Goal: Contribute content

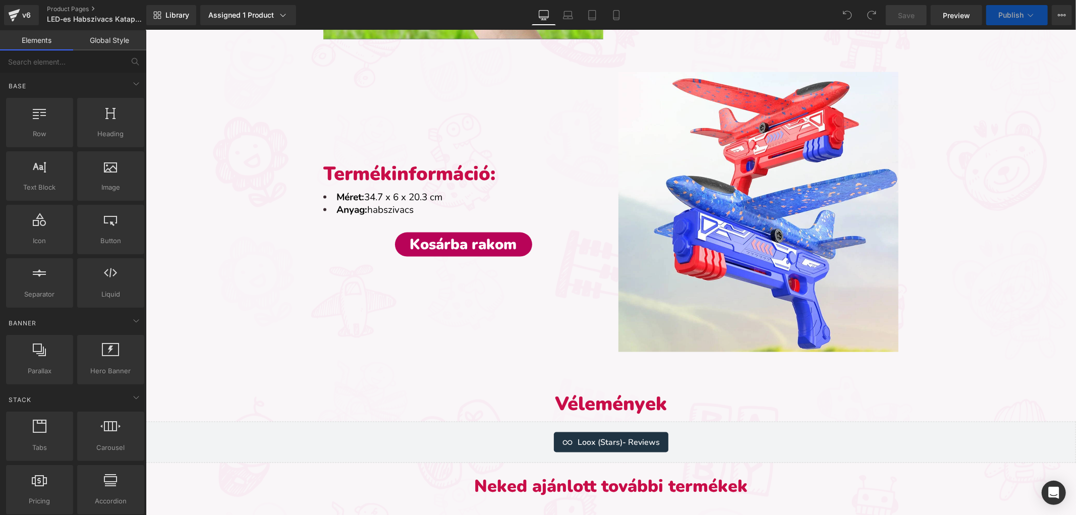
scroll to position [1177, 0]
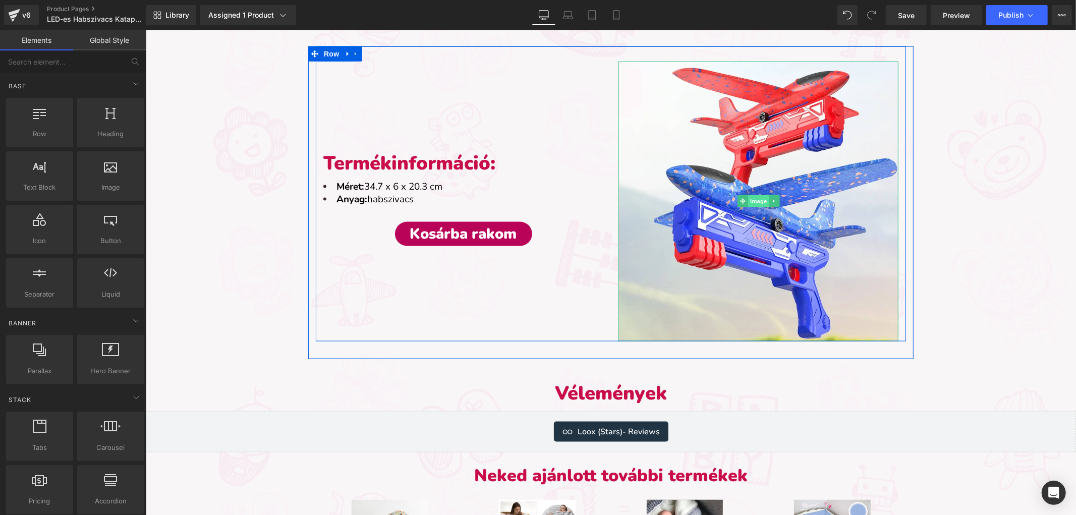
click at [748, 203] on span "Image" at bounding box center [758, 201] width 21 height 12
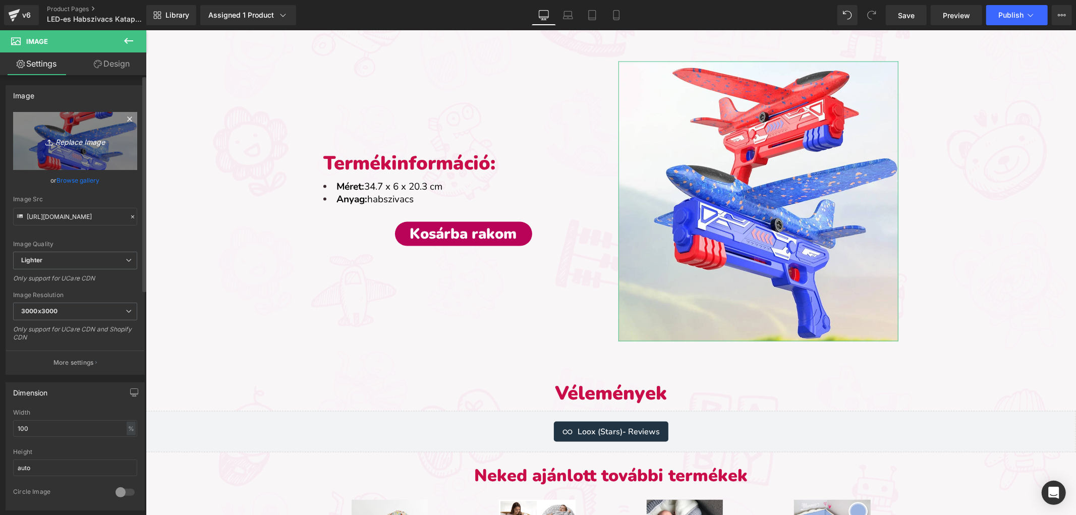
click at [96, 149] on link "Replace Image" at bounding box center [75, 141] width 124 height 58
type input "C:\fakepath\habszivacs katapult repülő-termékkép (1).webp"
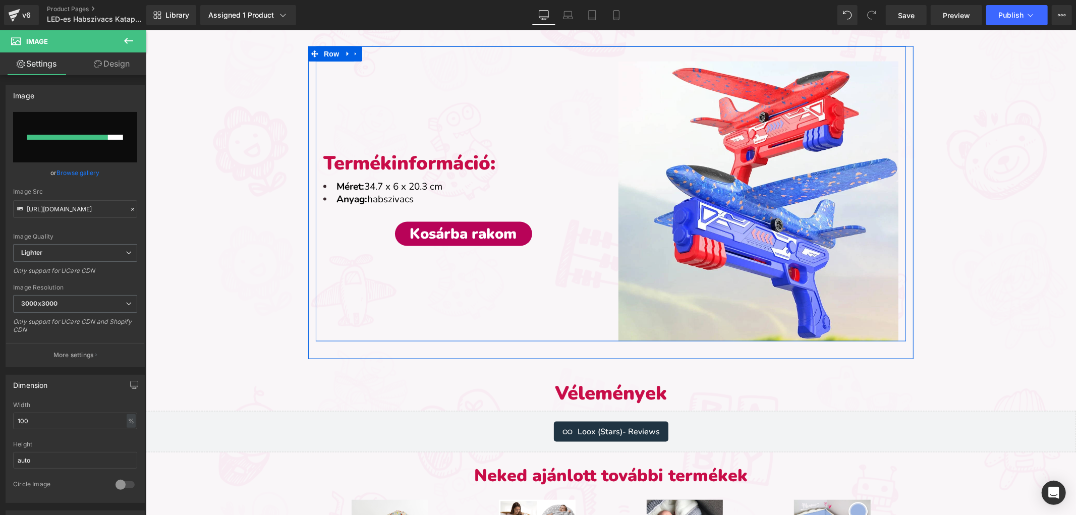
click at [616, 53] on div "Termékinformáció: Heading Méret: 34.7 x 6 x 20.3 cm Anyag: habszivacs Text Bloc…" at bounding box center [610, 193] width 590 height 295
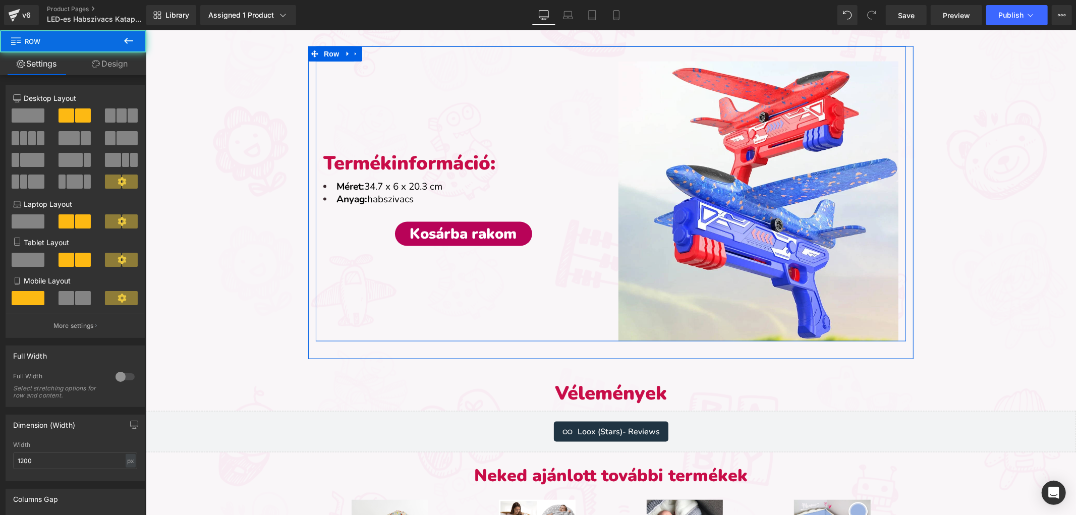
click at [579, 87] on div "Termékinformáció: Heading Méret: 34.7 x 6 x 20.3 cm Anyag: habszivacs Text Bloc…" at bounding box center [462, 201] width 295 height 280
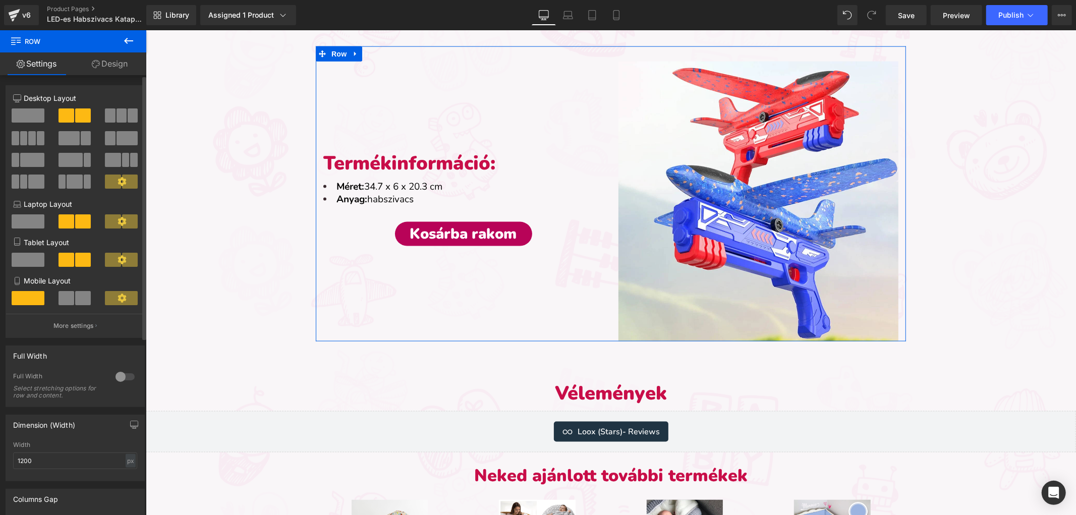
click at [117, 113] on span at bounding box center [122, 115] width 10 height 14
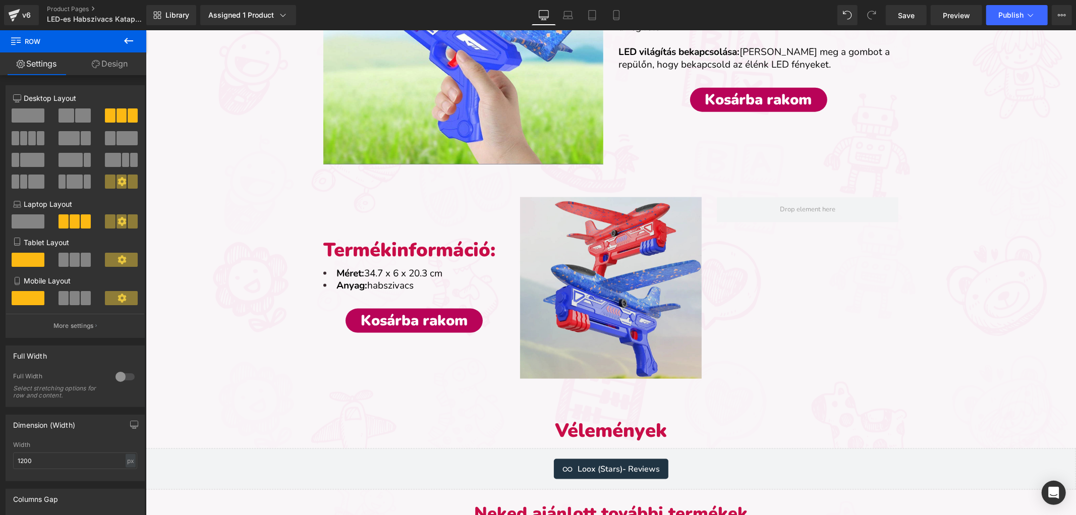
scroll to position [953, 0]
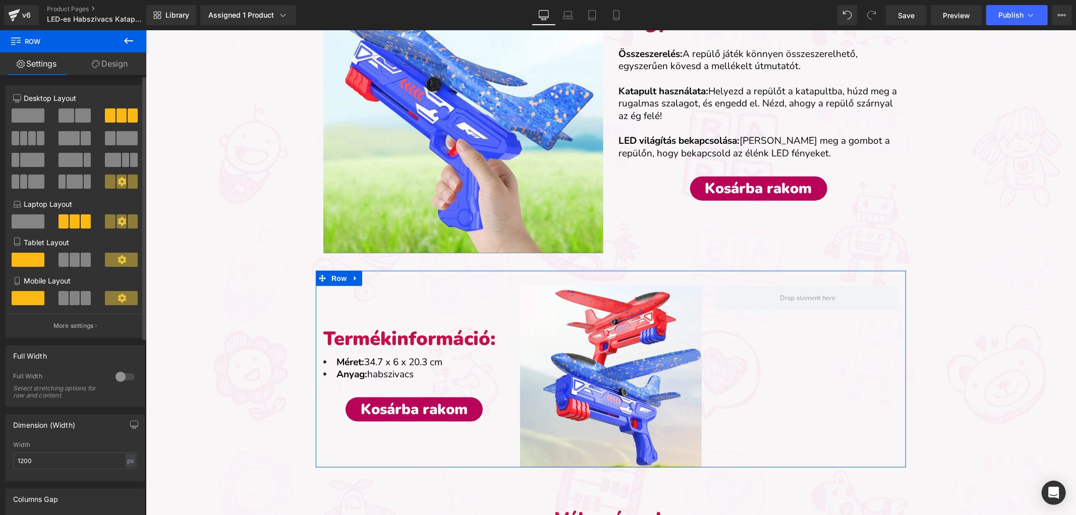
click at [69, 118] on span at bounding box center [67, 115] width 16 height 14
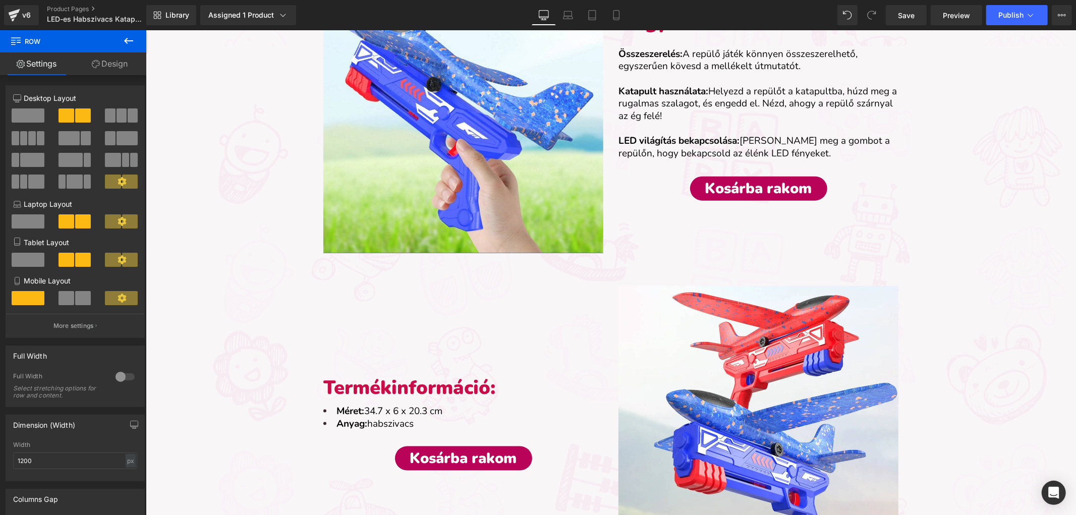
click at [126, 36] on icon at bounding box center [129, 41] width 12 height 12
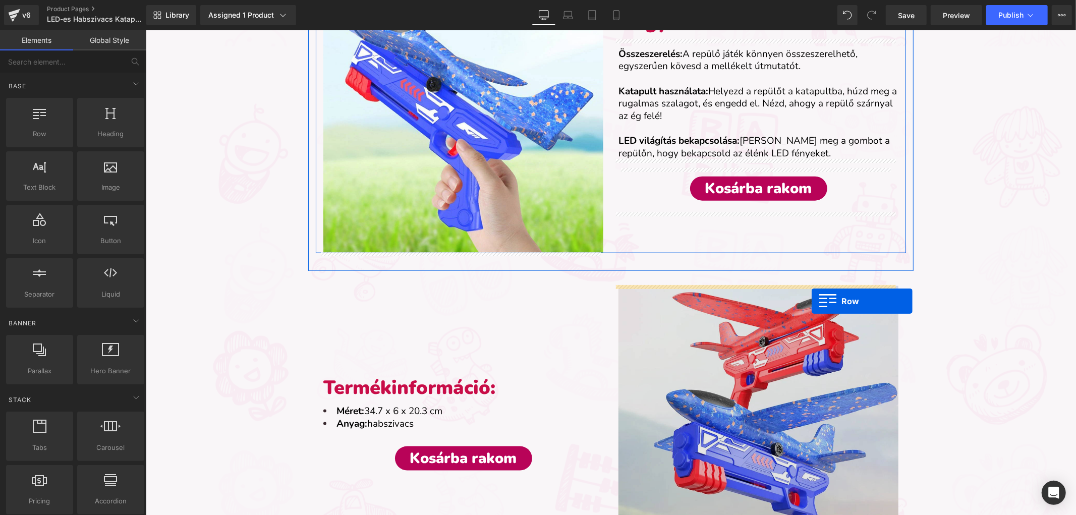
drag, startPoint x: 192, startPoint y: 164, endPoint x: 811, endPoint y: 301, distance: 634.1
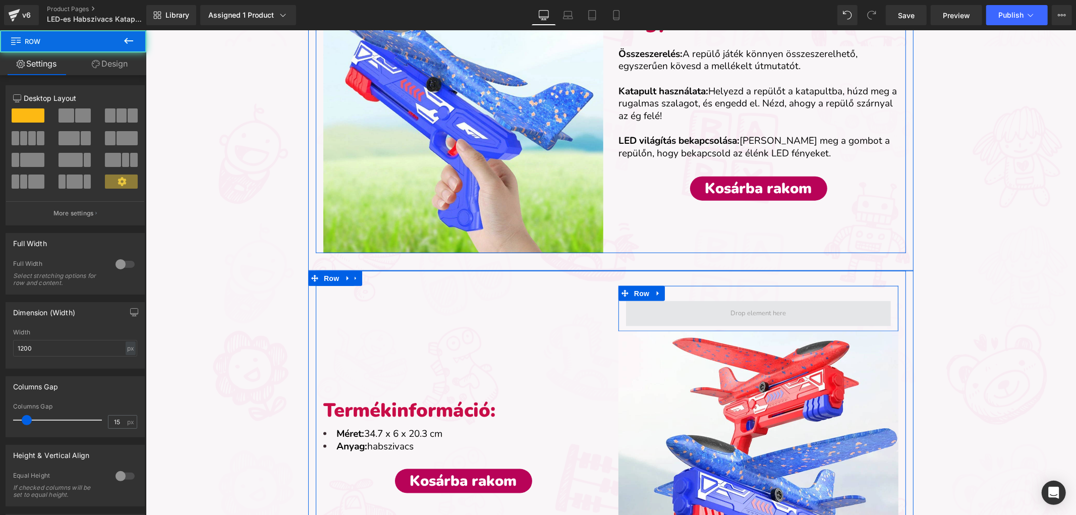
click at [759, 309] on span at bounding box center [758, 313] width 63 height 17
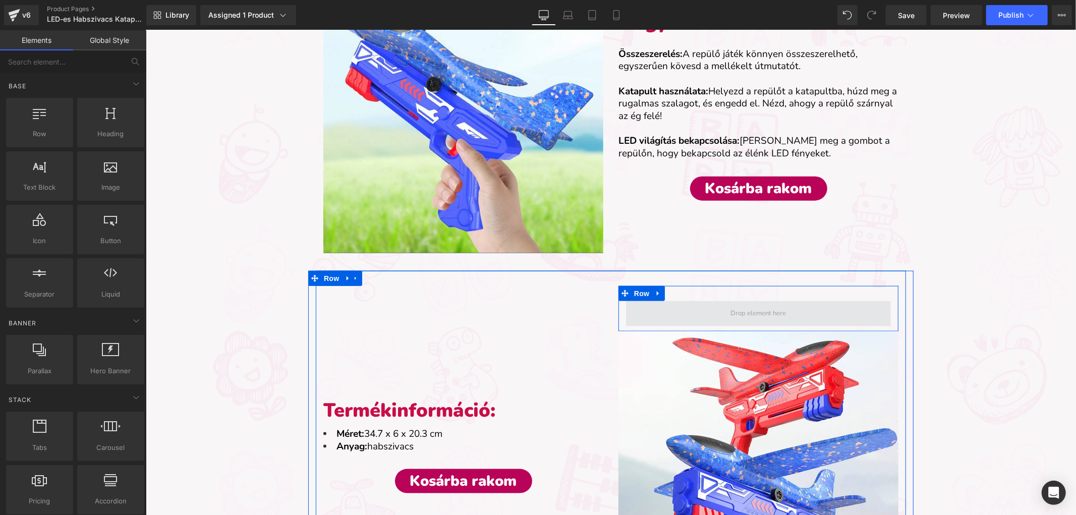
click at [756, 309] on span at bounding box center [758, 313] width 63 height 17
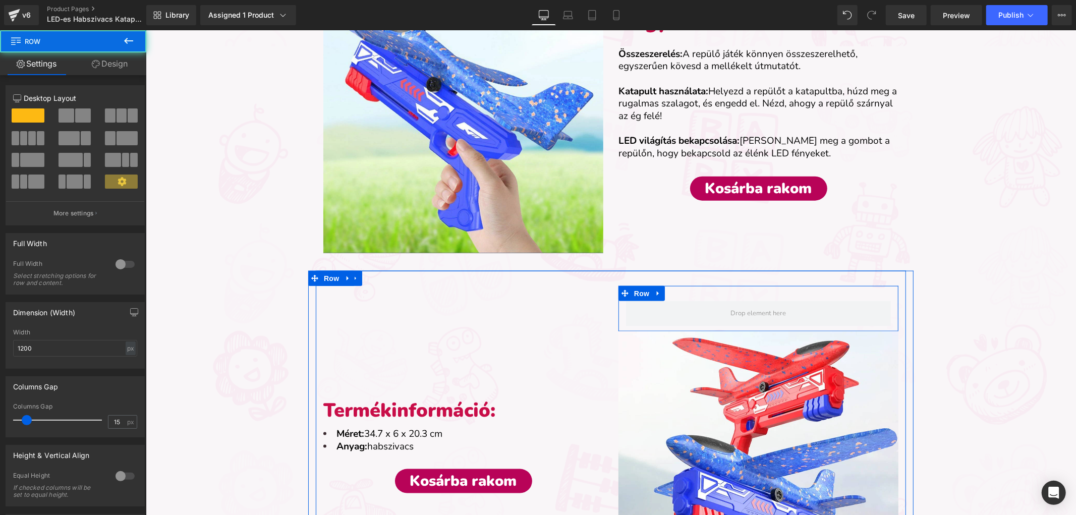
click at [731, 293] on div "Row" at bounding box center [758, 308] width 280 height 45
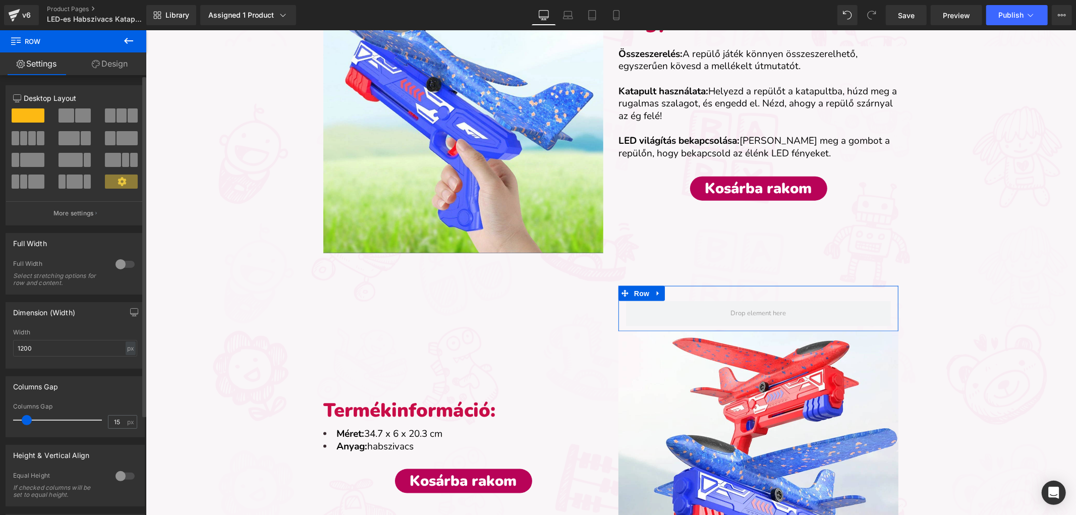
click at [76, 119] on span at bounding box center [83, 115] width 16 height 14
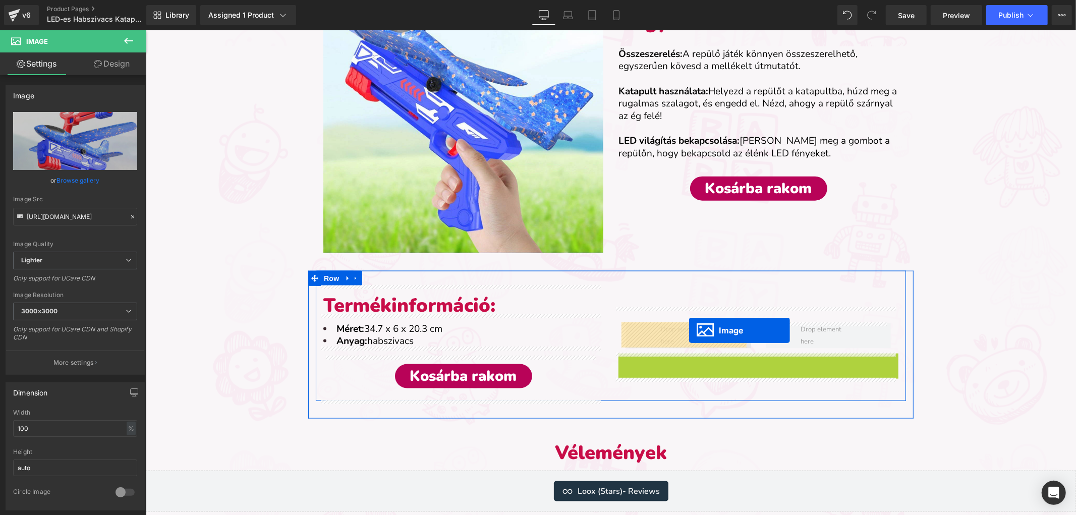
drag, startPoint x: 740, startPoint y: 470, endPoint x: 689, endPoint y: 330, distance: 149.4
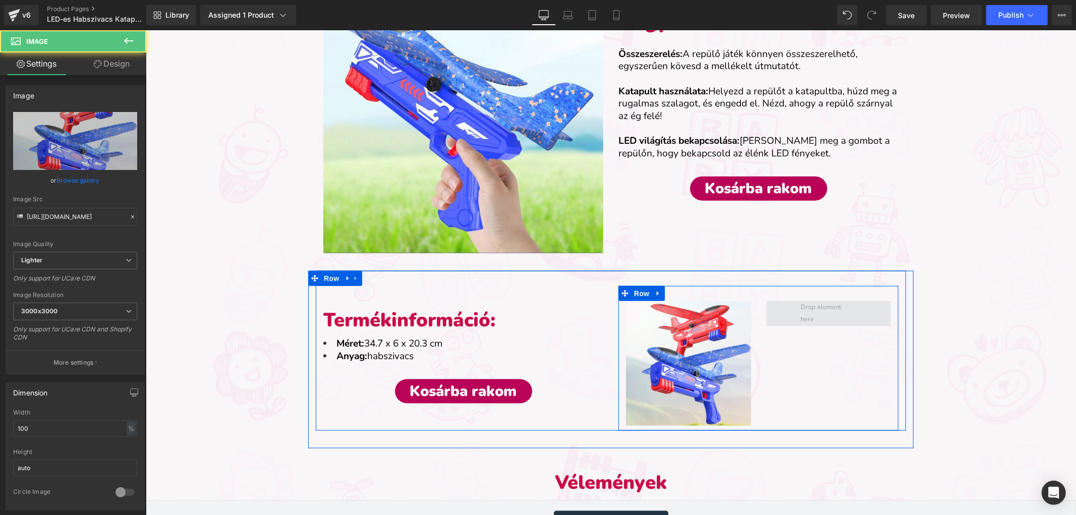
click at [814, 317] on span at bounding box center [828, 313] width 63 height 30
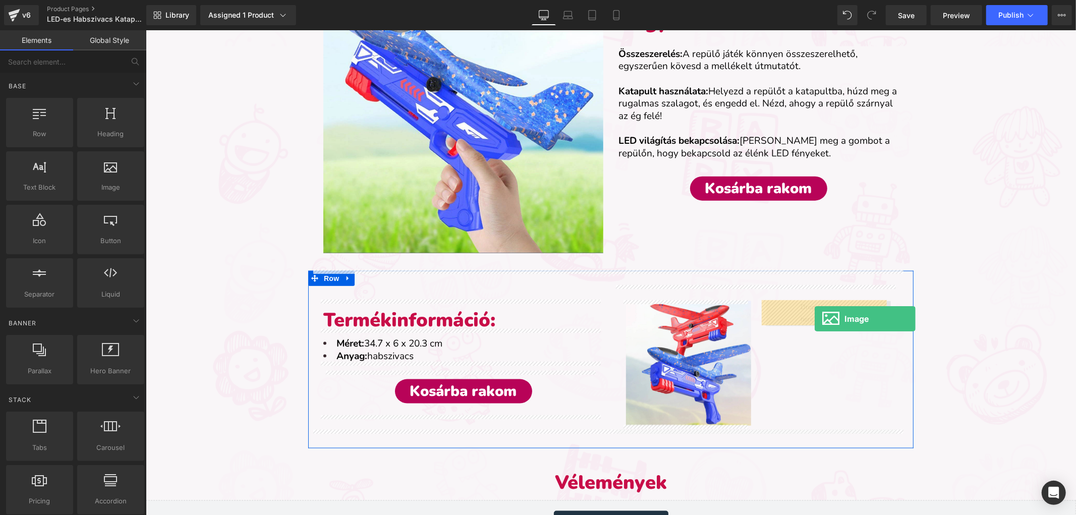
drag, startPoint x: 259, startPoint y: 211, endPoint x: 814, endPoint y: 318, distance: 565.3
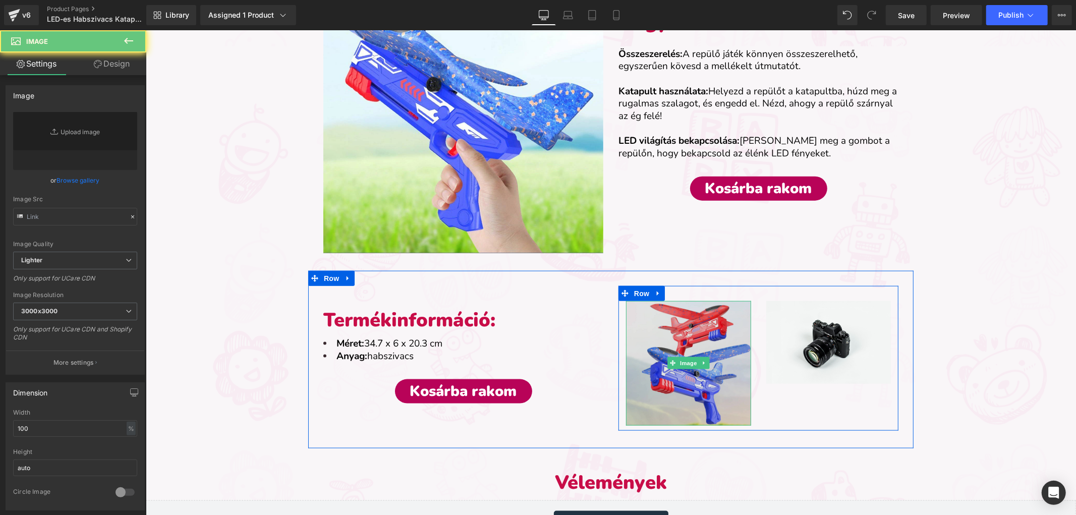
click at [666, 348] on img at bounding box center [688, 363] width 125 height 125
type input "[URL][DOMAIN_NAME]"
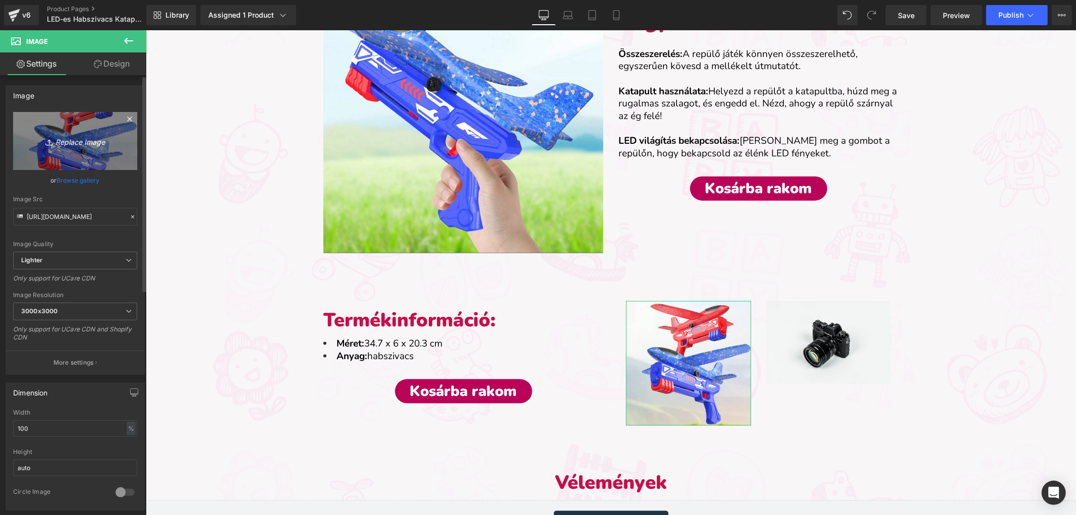
click at [51, 146] on icon at bounding box center [50, 142] width 10 height 10
type input "C:\fakepath\habszivacs katapult repülő-termékkép (1).webp"
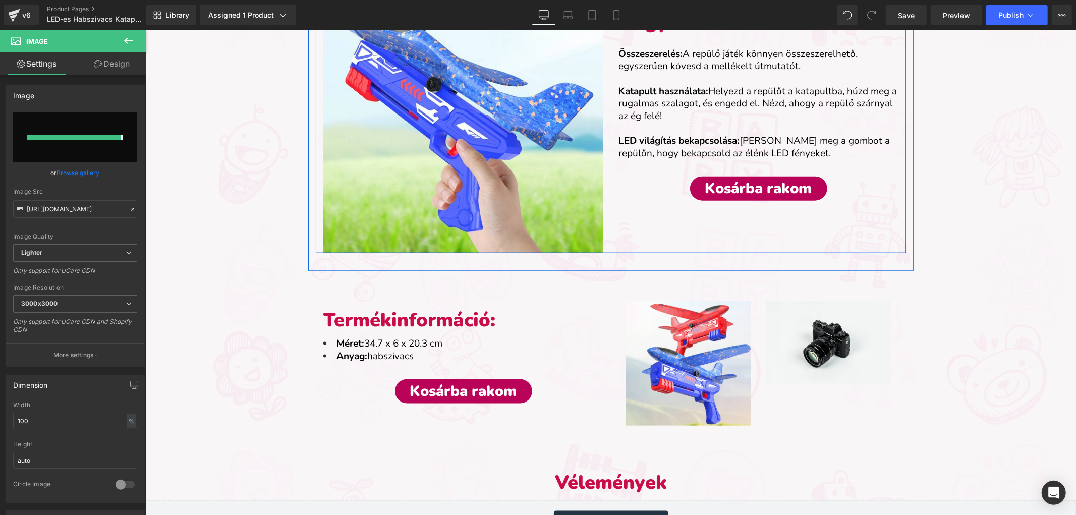
type input "[URL][DOMAIN_NAME]"
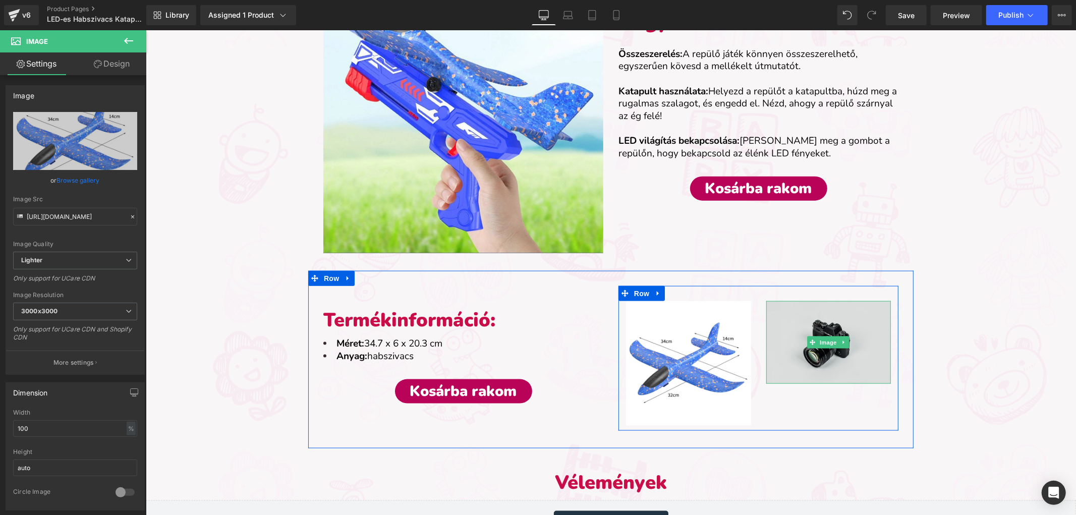
click at [794, 325] on img at bounding box center [828, 342] width 125 height 83
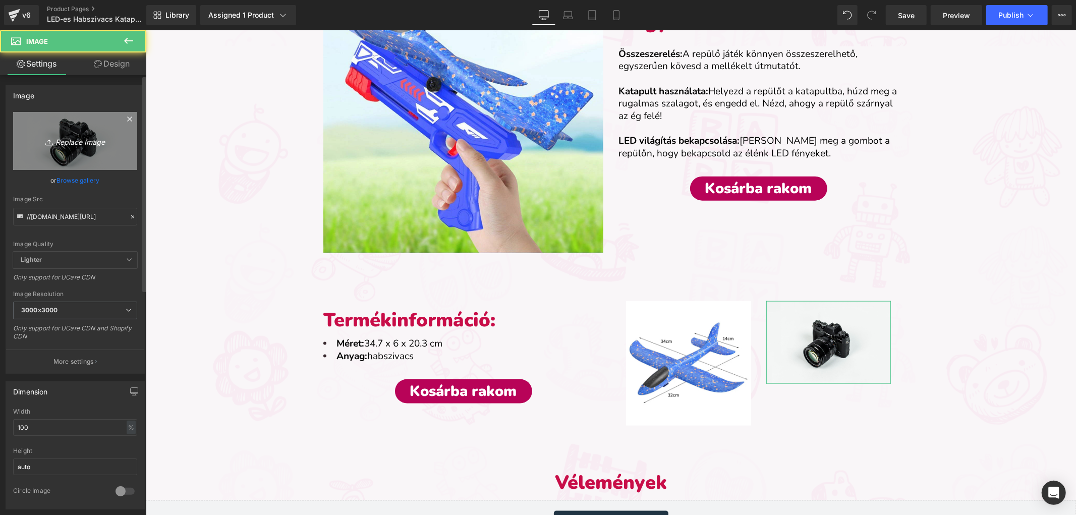
click at [89, 136] on icon "Replace Image" at bounding box center [75, 141] width 81 height 13
type input "C:\fakepath\habszivacs katapult repülő-termékkép (6).webp"
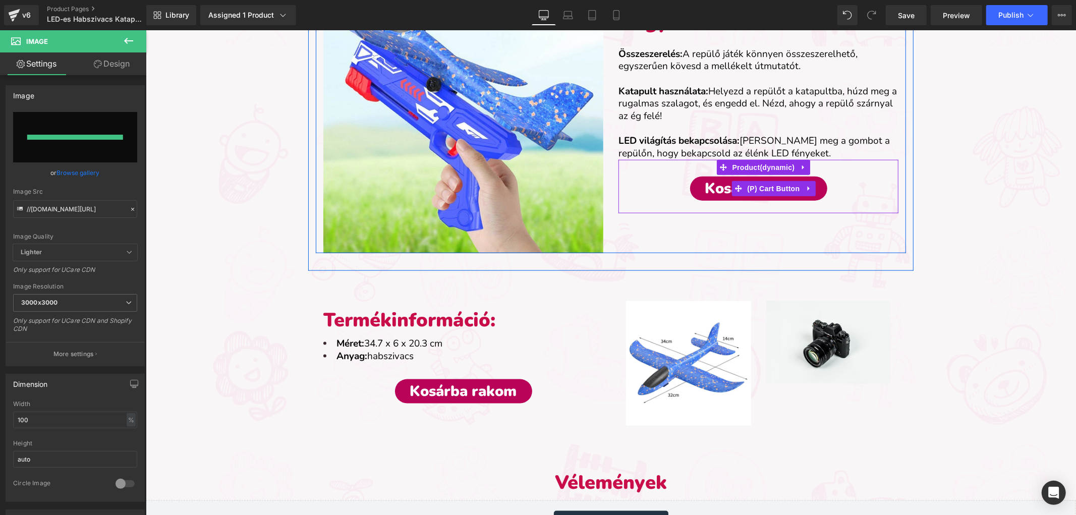
type input "[URL][DOMAIN_NAME]"
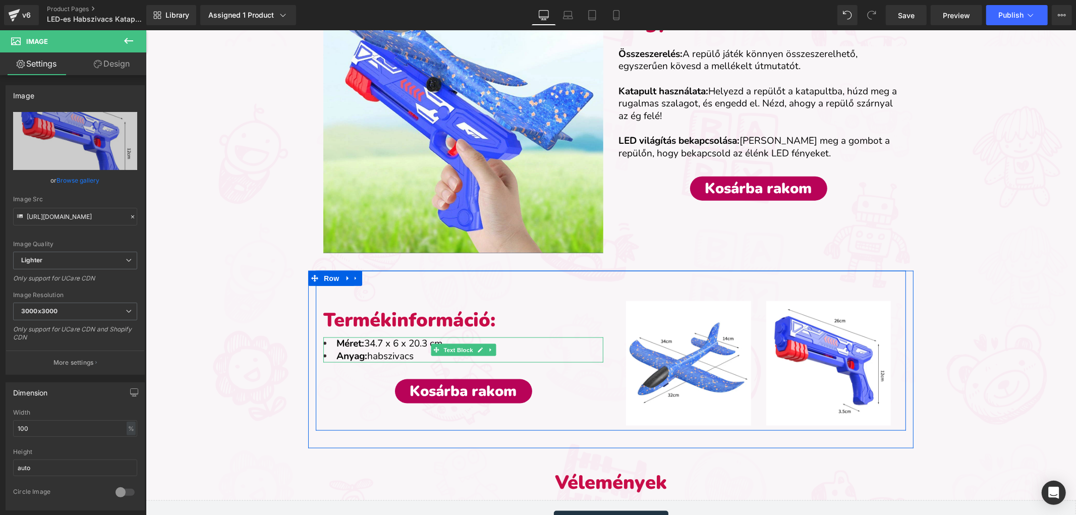
click at [378, 343] on font "Méret: 34.7 x 6 x 20.3 cm" at bounding box center [389, 343] width 106 height 13
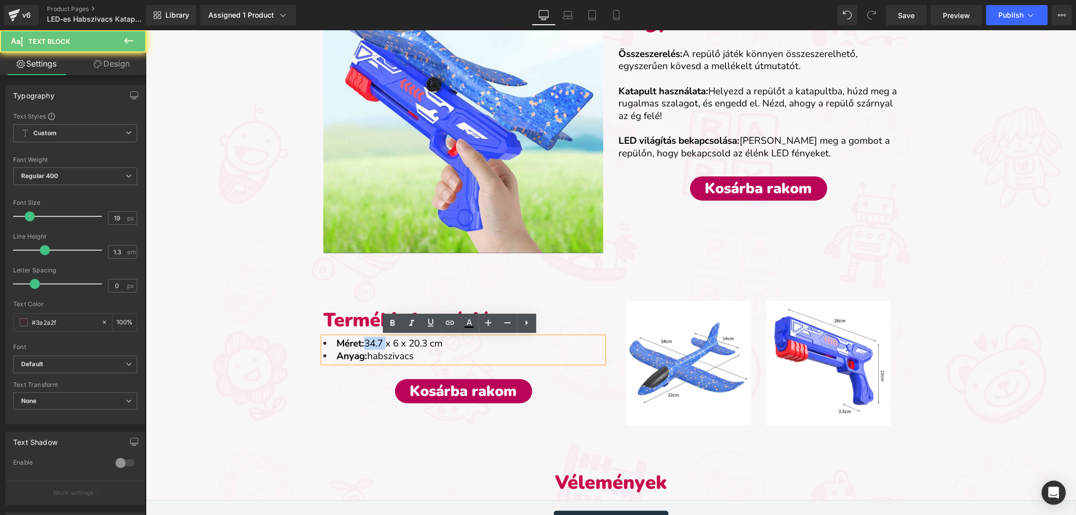
click at [378, 343] on font "Méret: 34.7 x 6 x 20.3 cm" at bounding box center [389, 343] width 106 height 13
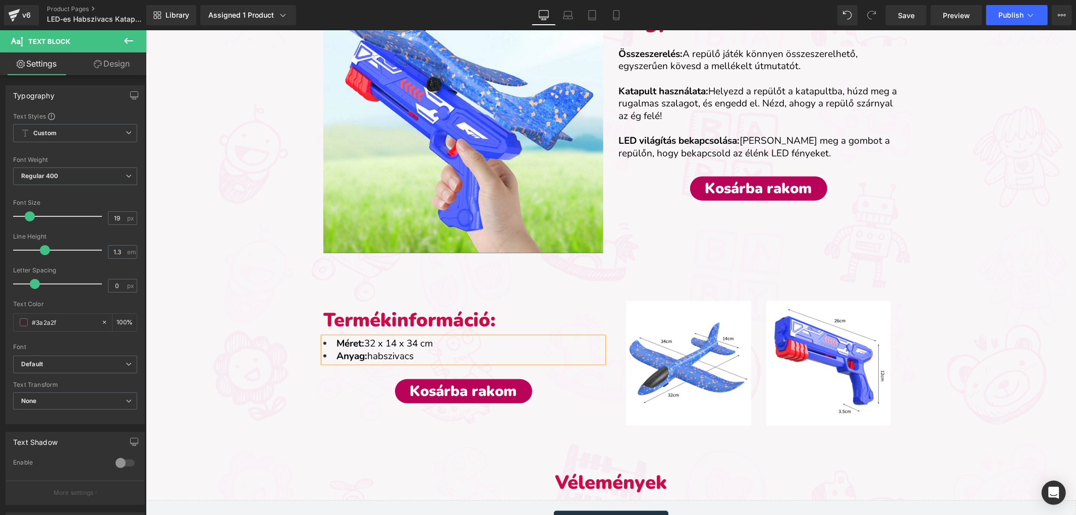
click at [308, 444] on div "Termékinformáció: Heading Méret: 32 x 14 x 34 cm Anyag: habszivacs Text Block K…" at bounding box center [611, 359] width 606 height 178
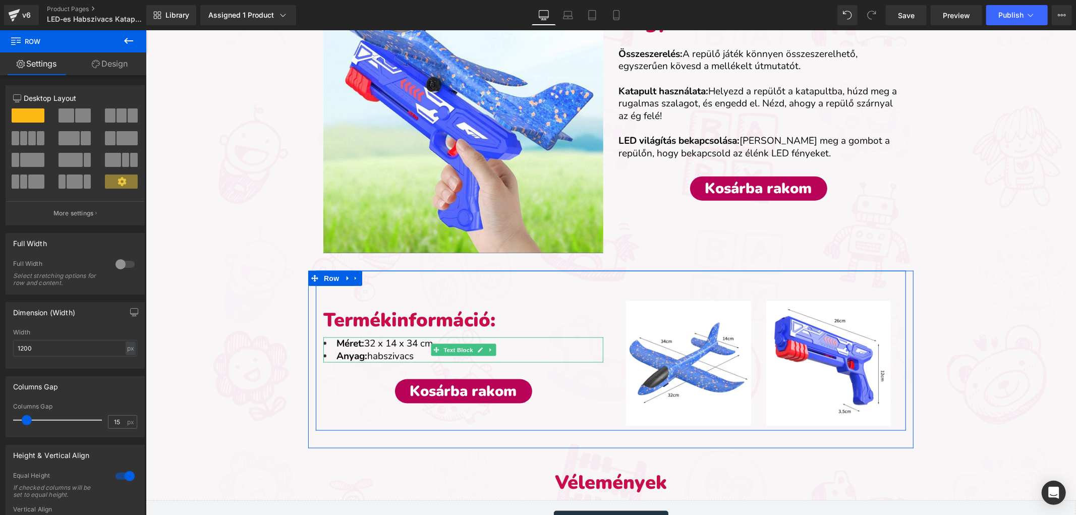
click at [356, 341] on strong "Méret:" at bounding box center [350, 343] width 28 height 13
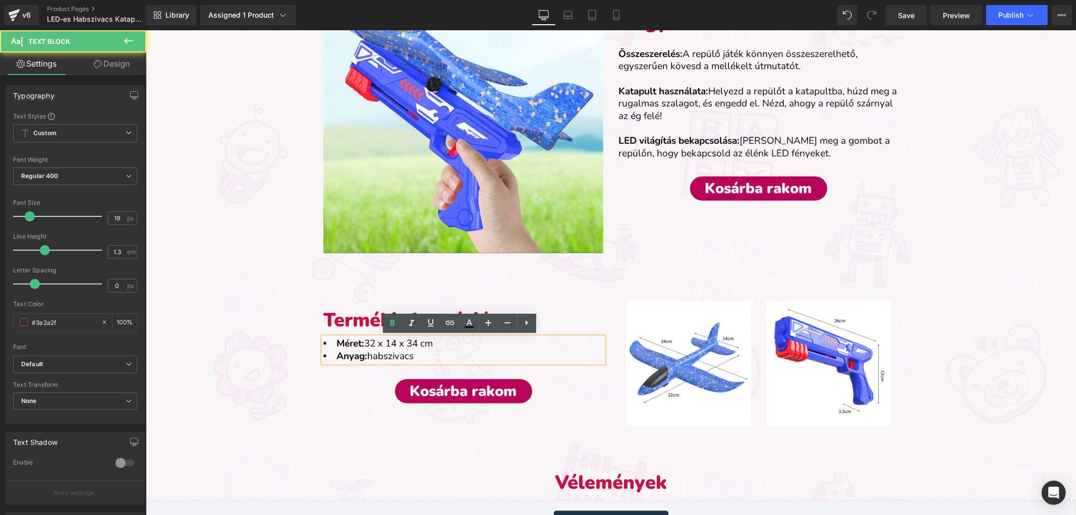
click at [358, 342] on strong "Méret:" at bounding box center [350, 343] width 28 height 13
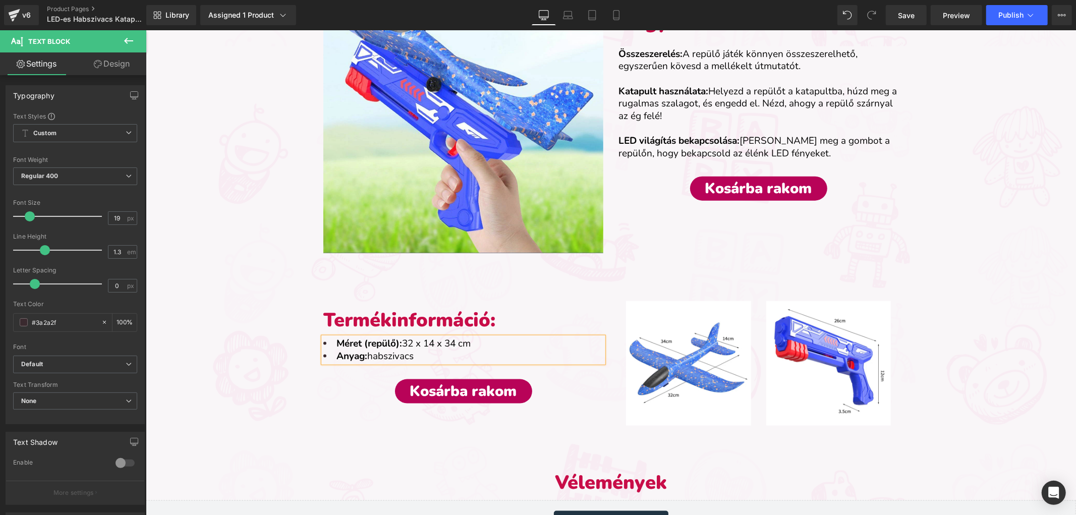
click at [994, 283] on div "Sale Off (P) Image LED-es Habszivacs Katapult Repülő (P) Title Liquid 9,890.00 …" at bounding box center [610, 128] width 931 height 1916
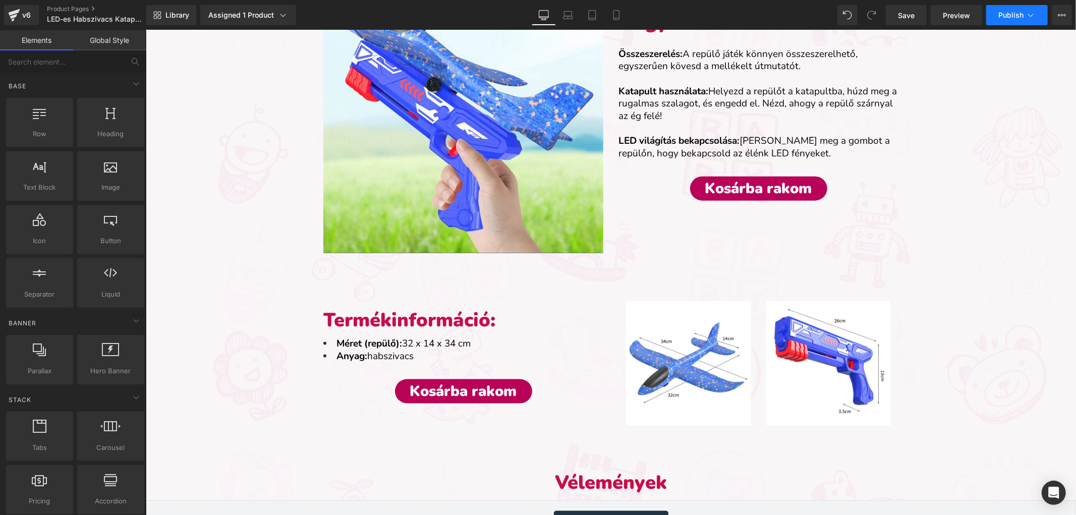
click at [1035, 17] on icon at bounding box center [1031, 15] width 10 height 10
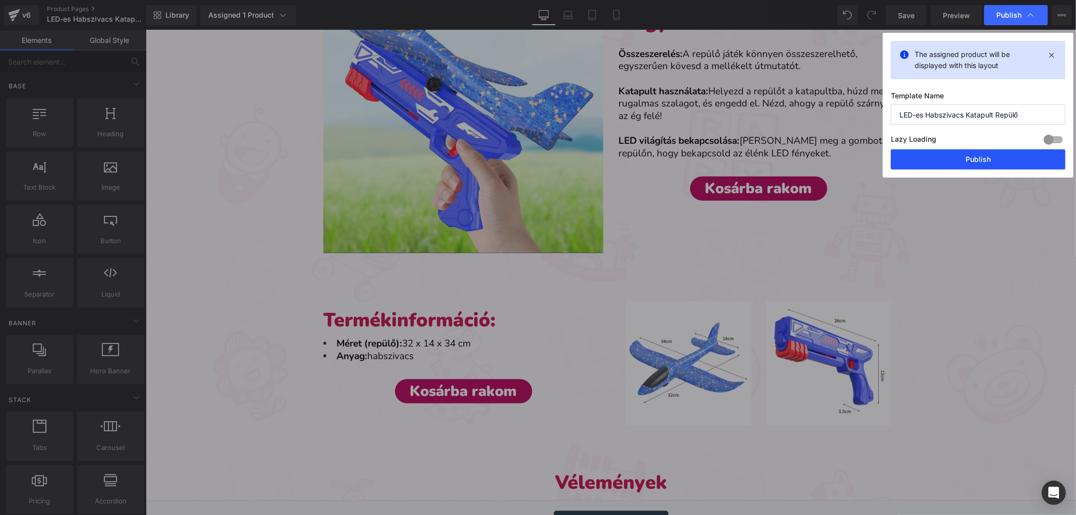
click at [983, 155] on button "Publish" at bounding box center [978, 159] width 175 height 20
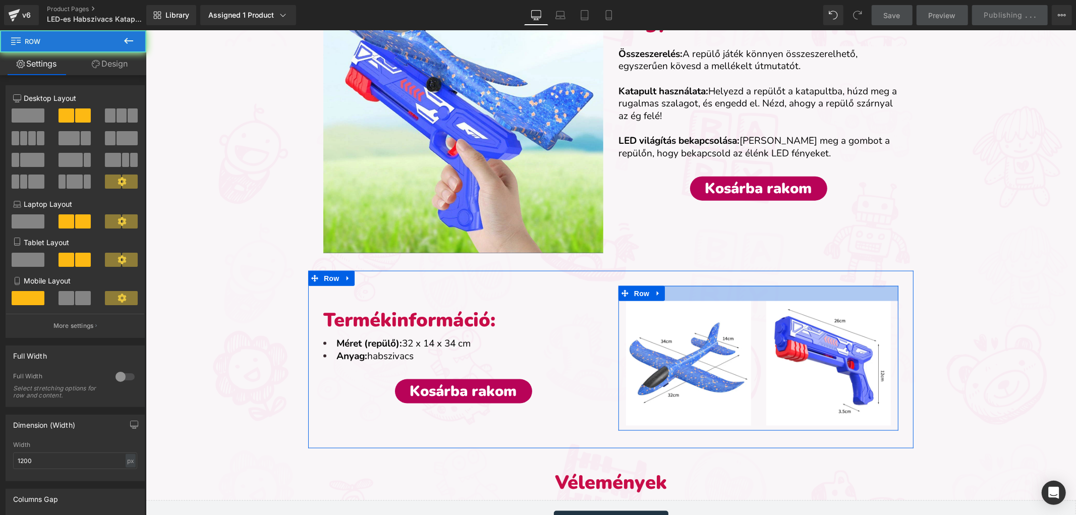
click at [730, 286] on div at bounding box center [758, 293] width 280 height 15
click at [729, 291] on div at bounding box center [758, 293] width 280 height 15
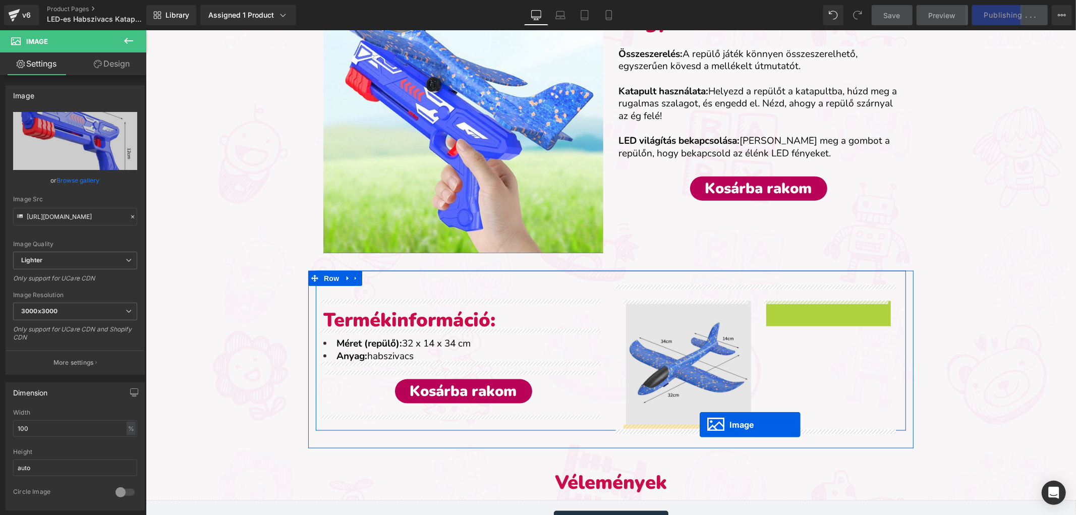
drag, startPoint x: 808, startPoint y: 360, endPoint x: 699, endPoint y: 424, distance: 126.3
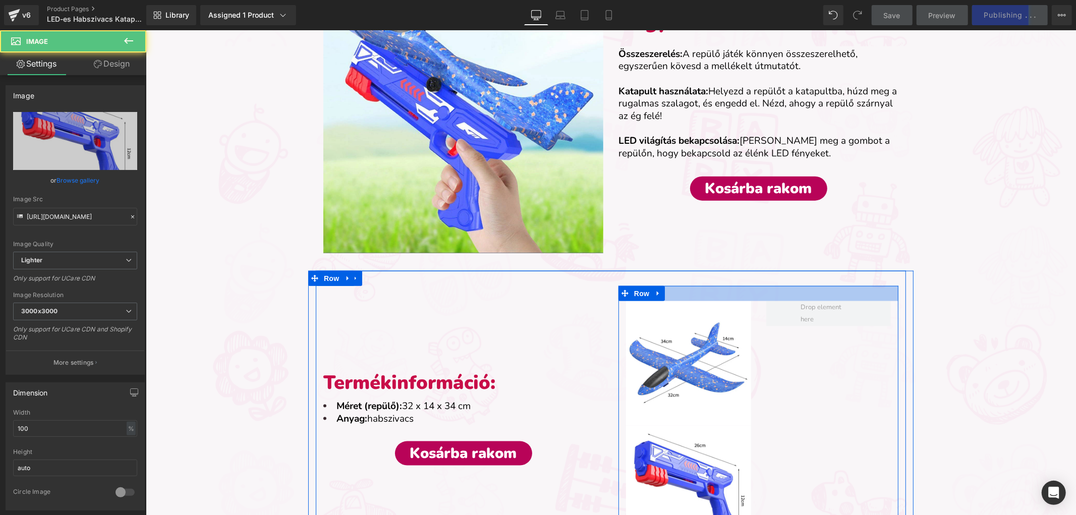
click at [760, 290] on div at bounding box center [758, 293] width 280 height 15
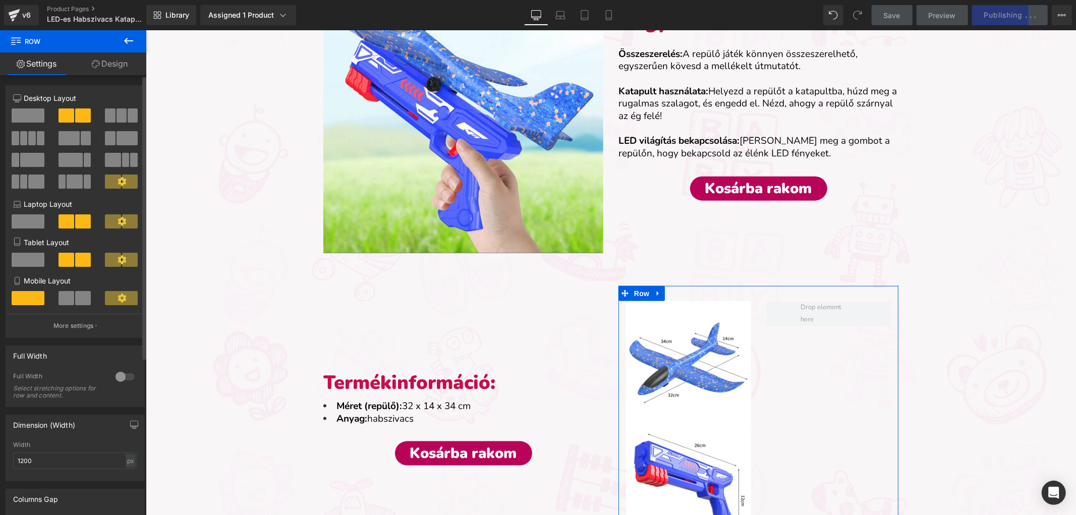
click at [33, 111] on span at bounding box center [28, 115] width 33 height 14
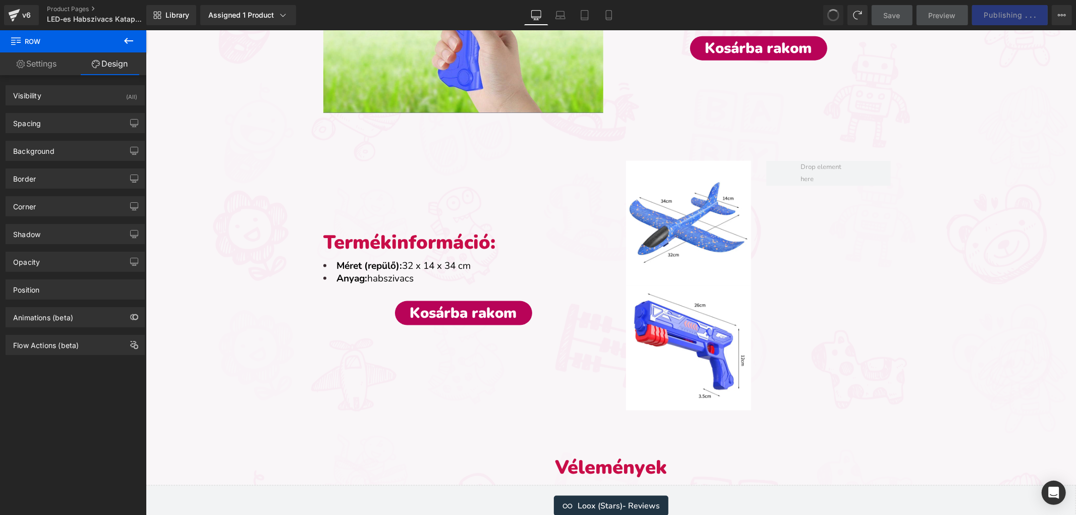
scroll to position [1030, 0]
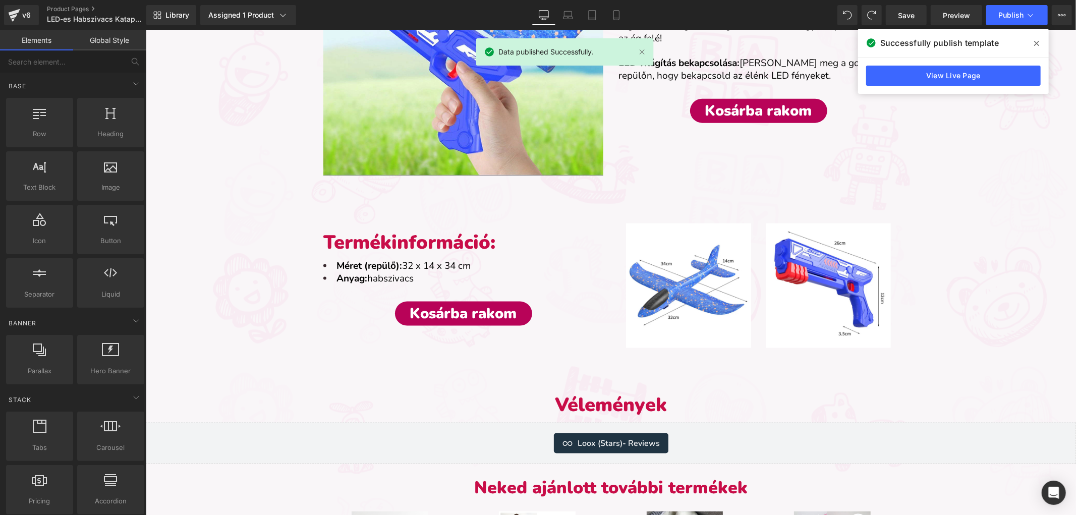
click at [1004, 190] on div "Sale Off (P) Image LED-es Habszivacs Katapult Repülő (P) Title Liquid 9,890.00 …" at bounding box center [610, 51] width 931 height 1916
click at [1003, 18] on span "Publish" at bounding box center [1011, 15] width 25 height 8
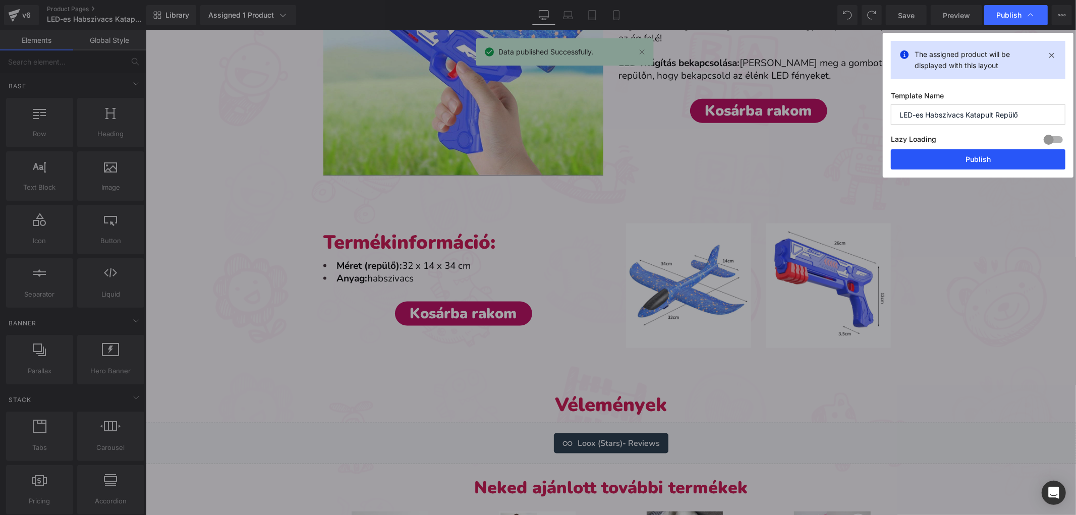
drag, startPoint x: 967, startPoint y: 156, endPoint x: 834, endPoint y: 174, distance: 133.8
click at [967, 156] on button "Publish" at bounding box center [978, 159] width 175 height 20
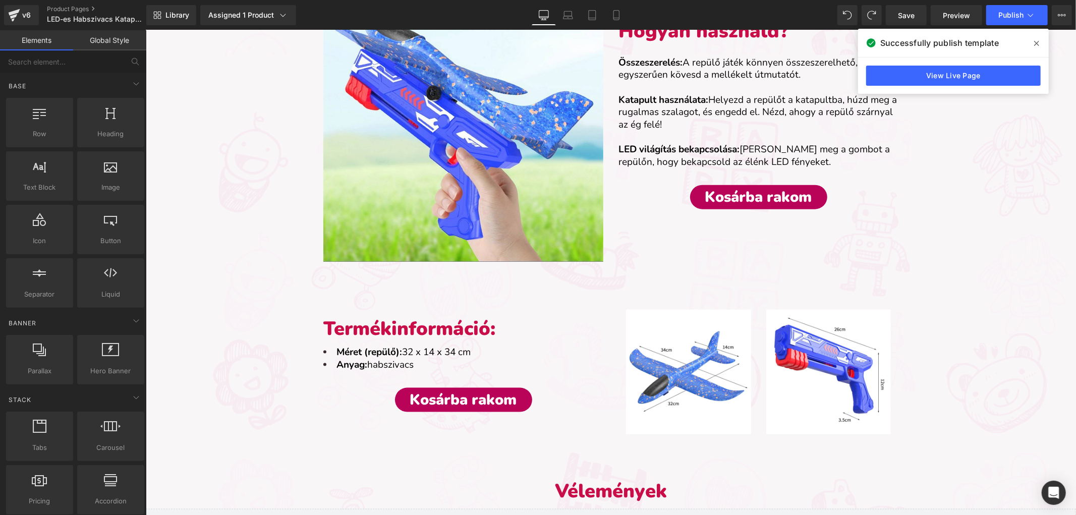
drag, startPoint x: 199, startPoint y: 165, endPoint x: 193, endPoint y: 103, distance: 61.8
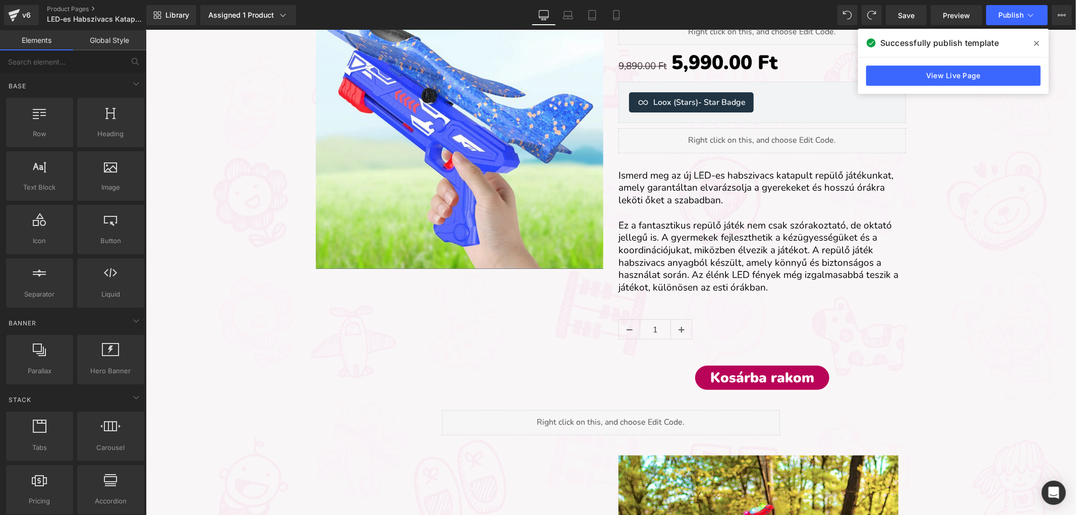
scroll to position [0, 0]
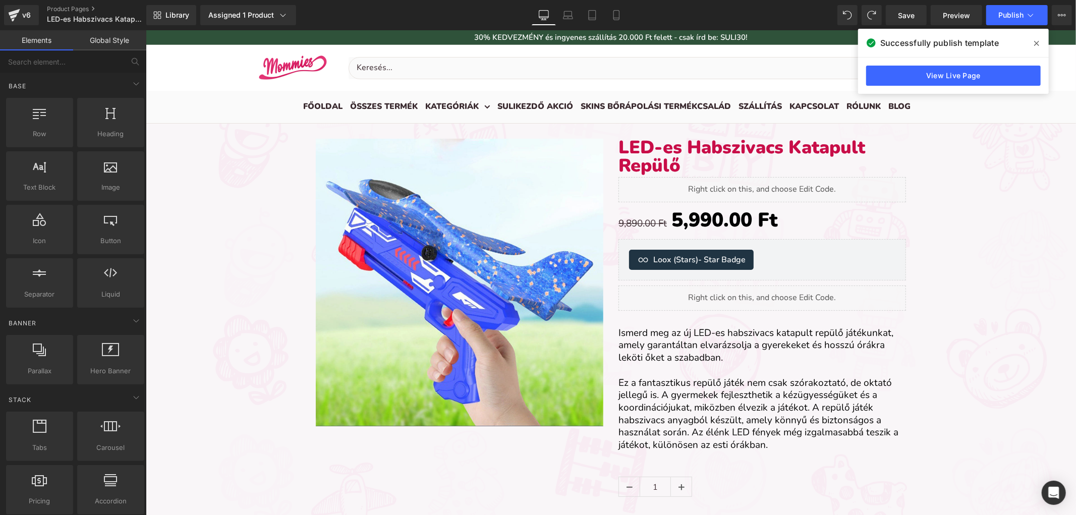
drag, startPoint x: 236, startPoint y: 204, endPoint x: 232, endPoint y: 50, distance: 154.0
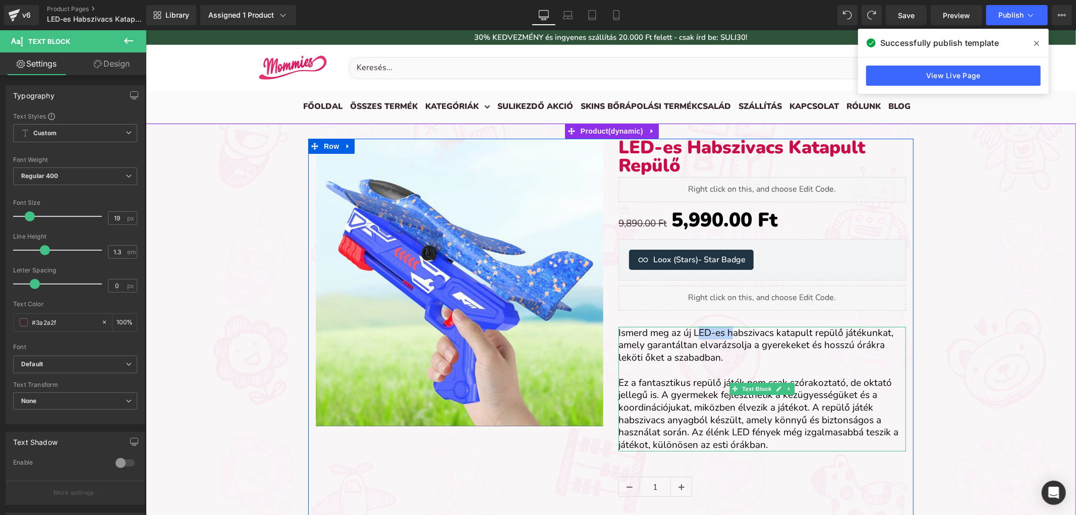
drag, startPoint x: 730, startPoint y: 331, endPoint x: 696, endPoint y: 331, distance: 33.3
click at [693, 334] on font "Ismerd meg az új LED-es habszivacs katapult repülő játékunkat, amely garantálta…" at bounding box center [755, 345] width 275 height 38
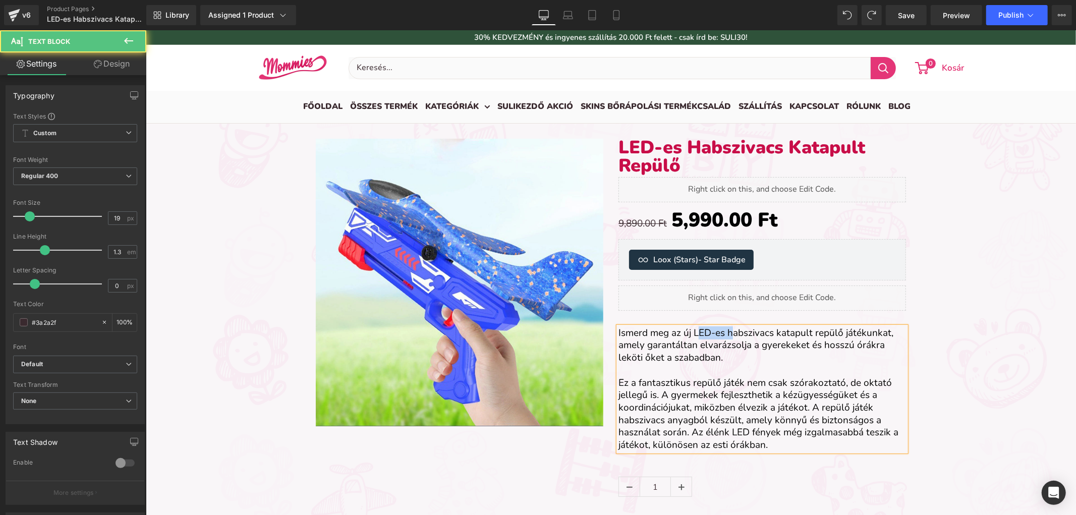
click at [696, 330] on font "Ismerd meg az új LED-es habszivacs katapult repülő játékunkat, amely garantálta…" at bounding box center [755, 345] width 275 height 38
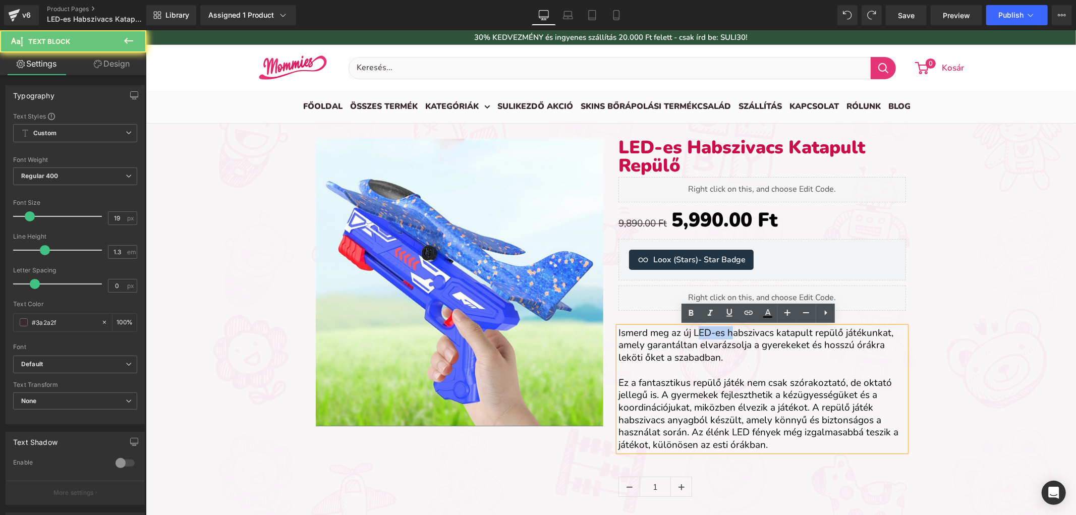
click at [714, 336] on font "Ismerd meg az új LED-es habszivacs katapult repülő játékunkat, amely garantálta…" at bounding box center [755, 345] width 275 height 38
click at [725, 333] on font "Ismerd meg az új LED-es habszivacs katapult repülő játékunkat, amely garantálta…" at bounding box center [755, 345] width 275 height 38
click at [727, 333] on font "Ismerd meg az új LED-es habszivacs katapult repülő játékunkat, amely garantálta…" at bounding box center [755, 345] width 275 height 38
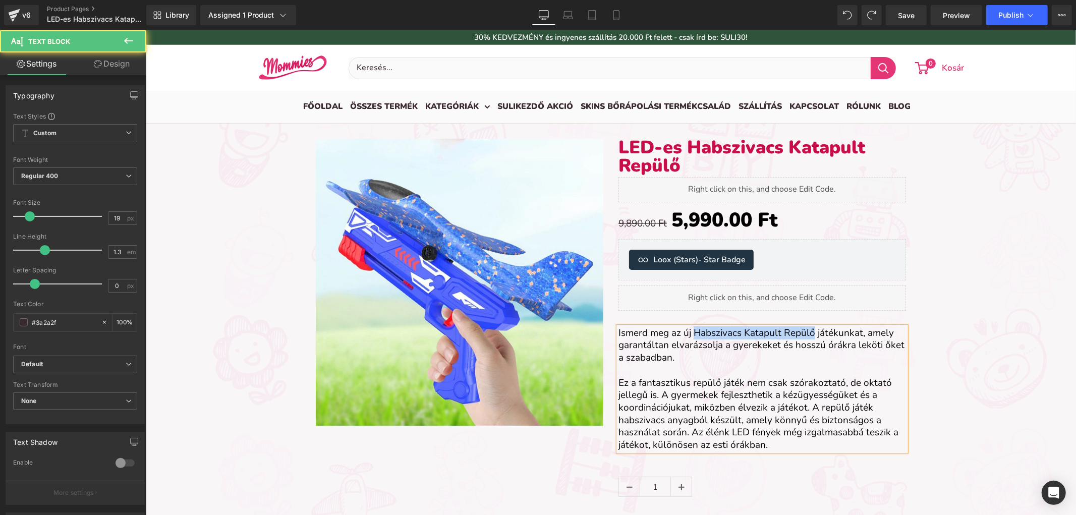
drag, startPoint x: 809, startPoint y: 335, endPoint x: 690, endPoint y: 334, distance: 119.1
click at [690, 334] on font "Ismerd meg az új Habszivacs Katapult Repülő játékunkat, amely garantáltan elvar…" at bounding box center [761, 345] width 286 height 38
copy font "Habszivacs Katapult Repülő"
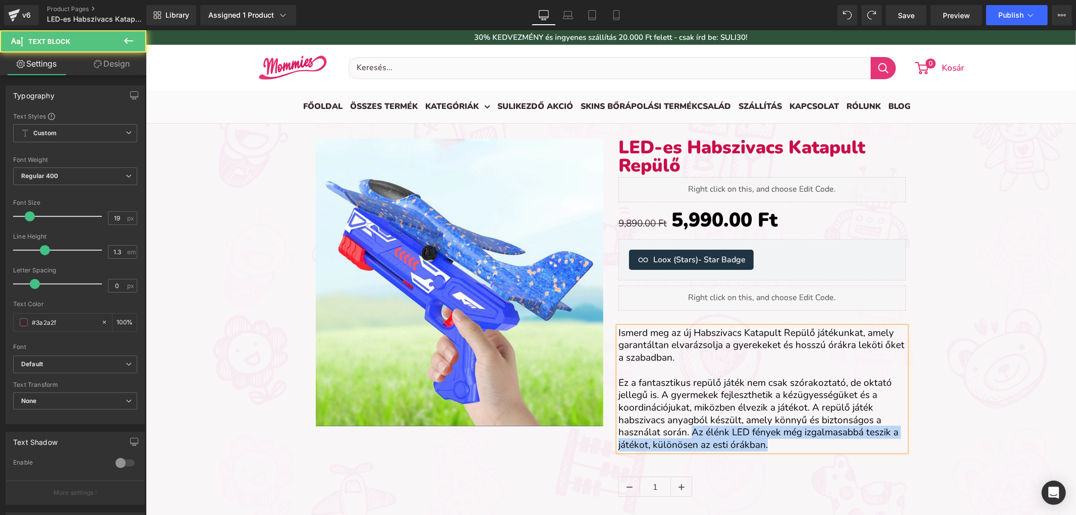
drag, startPoint x: 766, startPoint y: 447, endPoint x: 687, endPoint y: 431, distance: 80.4
click at [687, 431] on p "Ez a fantasztikus repülő játék nem csak szórakoztató, de oktató jellegű is. A g…" at bounding box center [762, 413] width 288 height 75
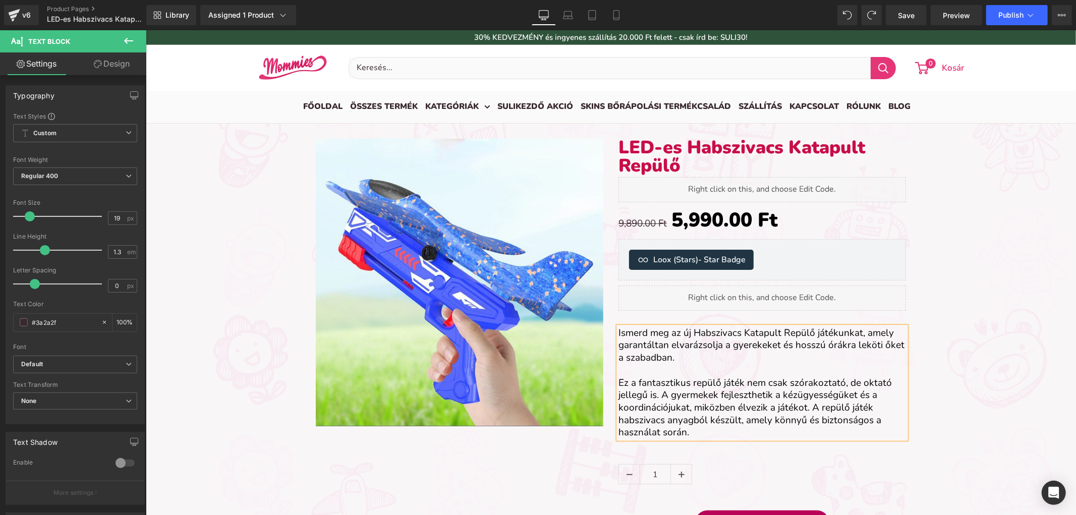
scroll to position [414, 0]
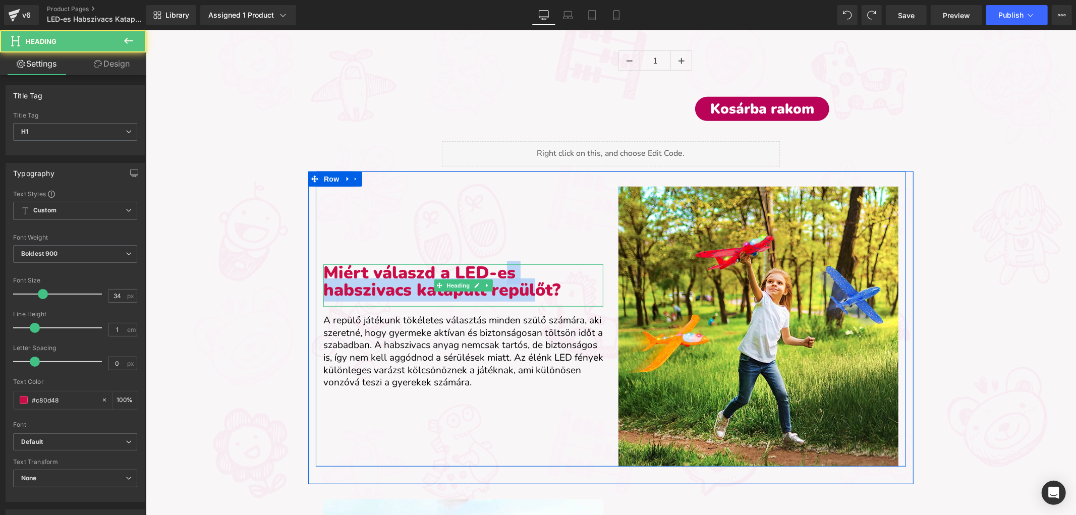
drag, startPoint x: 533, startPoint y: 289, endPoint x: 510, endPoint y: 286, distance: 23.4
click at [498, 276] on h1 "Miért válaszd a LED-es habszivacs katapult repülőt?" at bounding box center [463, 281] width 280 height 34
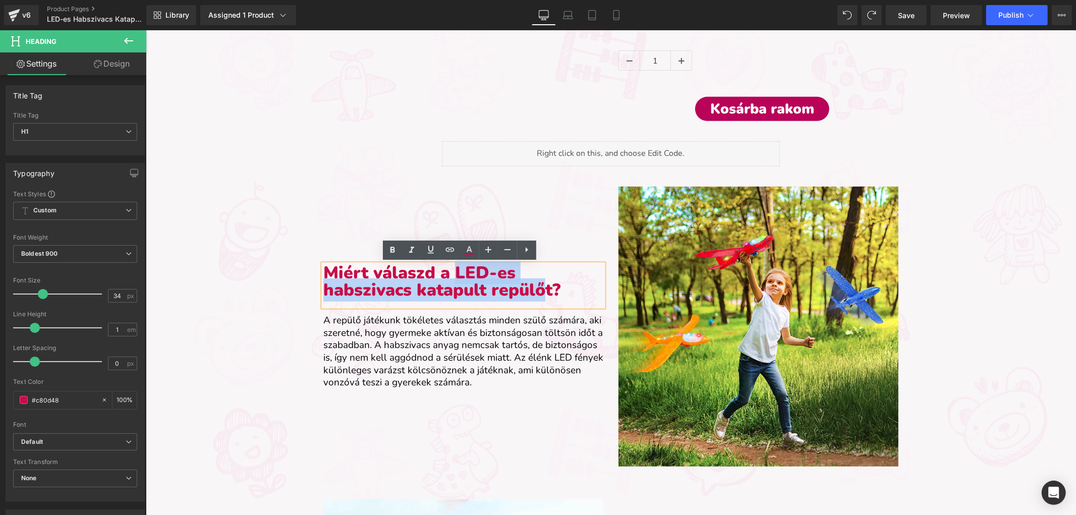
drag, startPoint x: 542, startPoint y: 288, endPoint x: 454, endPoint y: 274, distance: 88.9
click at [454, 274] on h1 "Miért válaszd a LED-es habszivacs katapult repülőt?" at bounding box center [463, 281] width 280 height 34
paste div
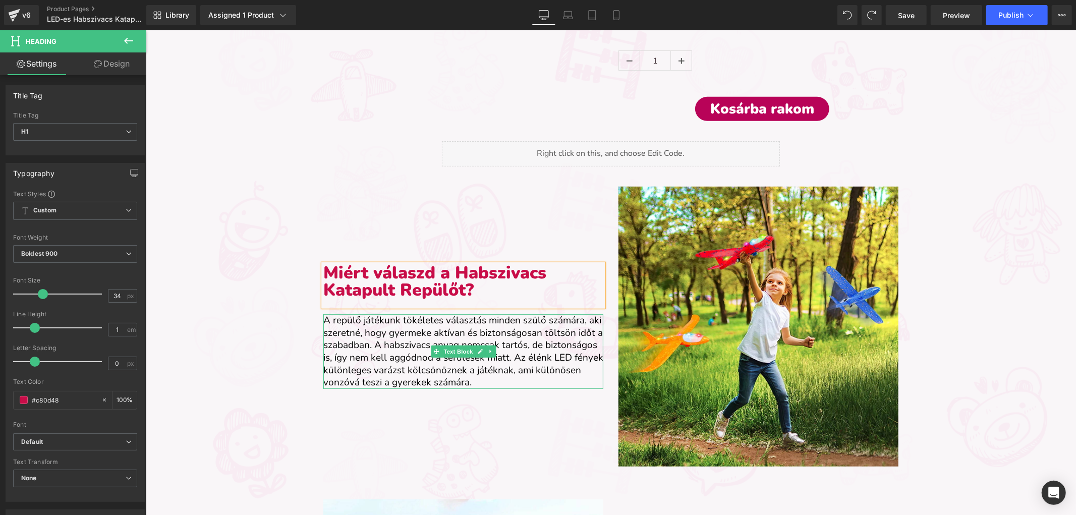
click at [539, 382] on div "A repülő játékunk tökéletes választás minden szülő számára, aki szeretné, hogy …" at bounding box center [463, 351] width 280 height 75
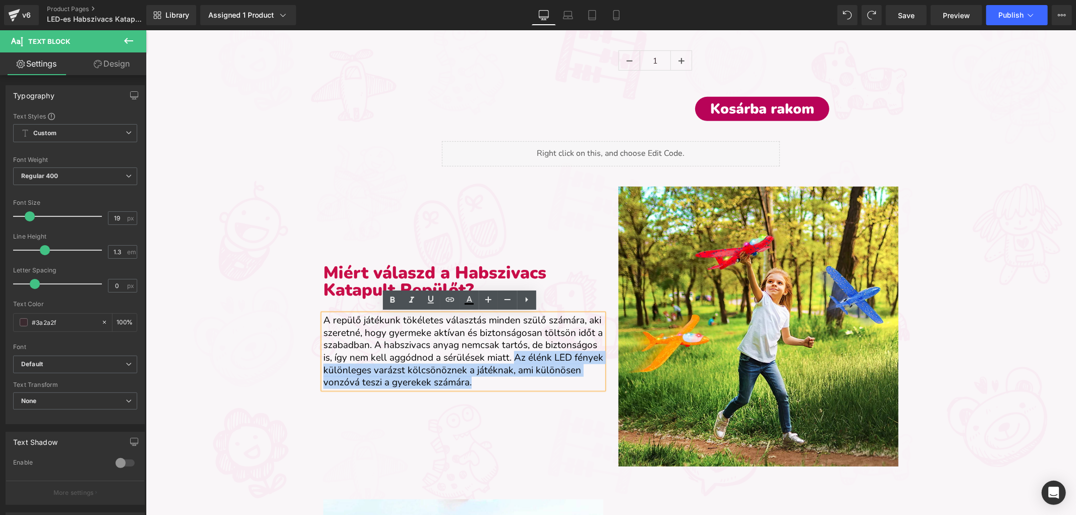
drag, startPoint x: 530, startPoint y: 377, endPoint x: 510, endPoint y: 354, distance: 30.8
click at [510, 354] on div "A repülő játékunk tökéletes választás minden szülő számára, aki szeretné, hogy …" at bounding box center [463, 351] width 280 height 75
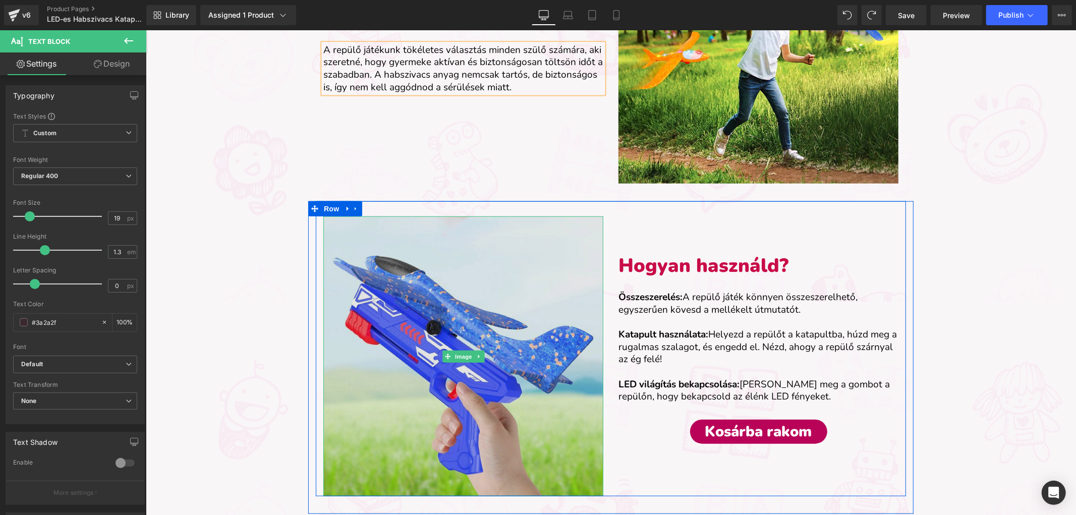
scroll to position [706, 0]
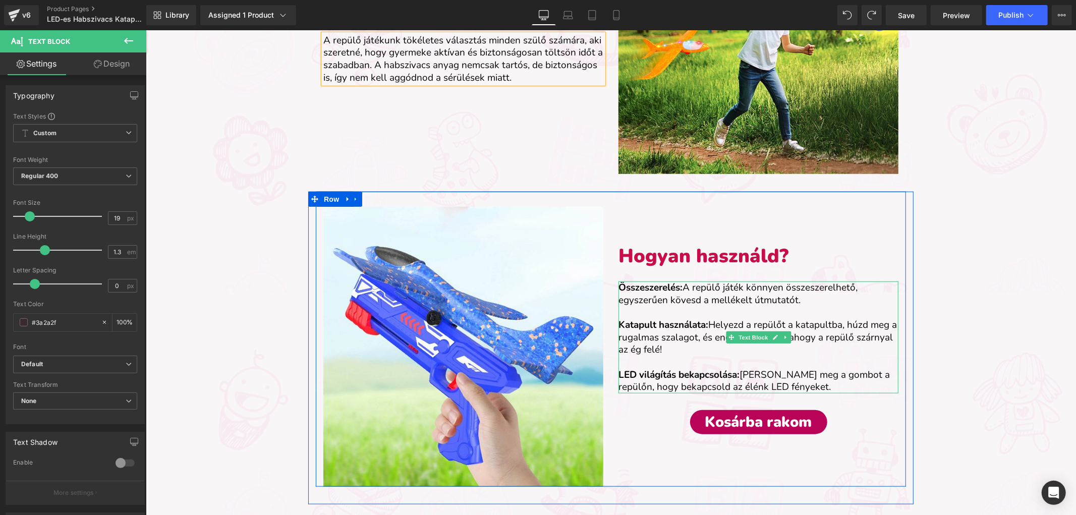
click at [712, 378] on strong "LED világítás bekapcsolása:" at bounding box center [678, 374] width 121 height 13
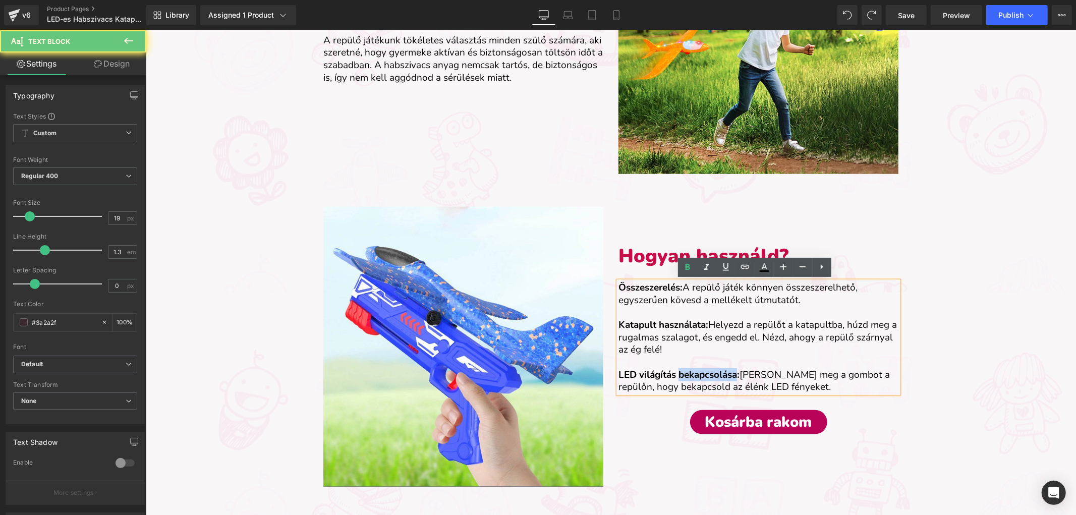
click at [712, 378] on strong "LED világítás bekapcsolása:" at bounding box center [678, 374] width 121 height 13
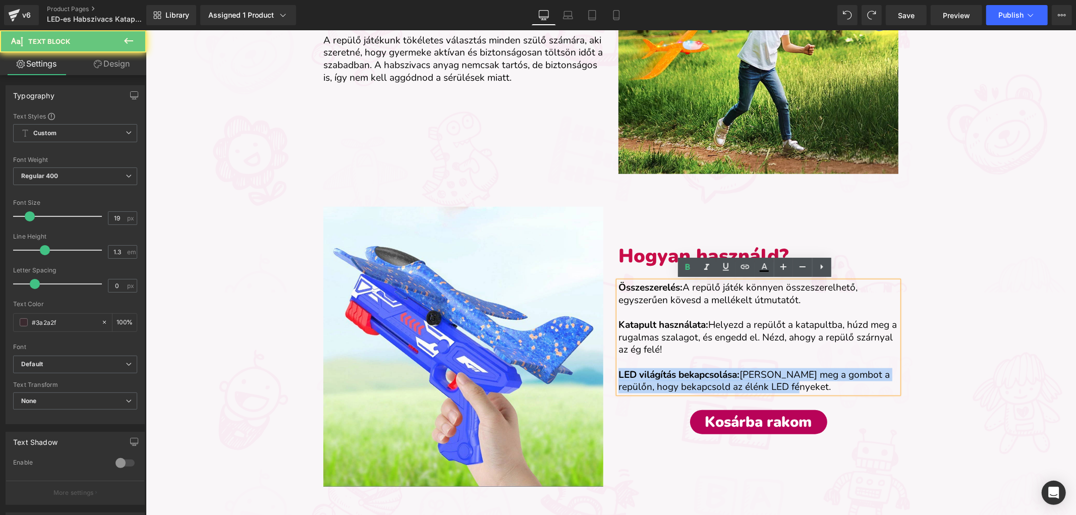
click at [712, 378] on strong "LED világítás bekapcsolása:" at bounding box center [678, 374] width 121 height 13
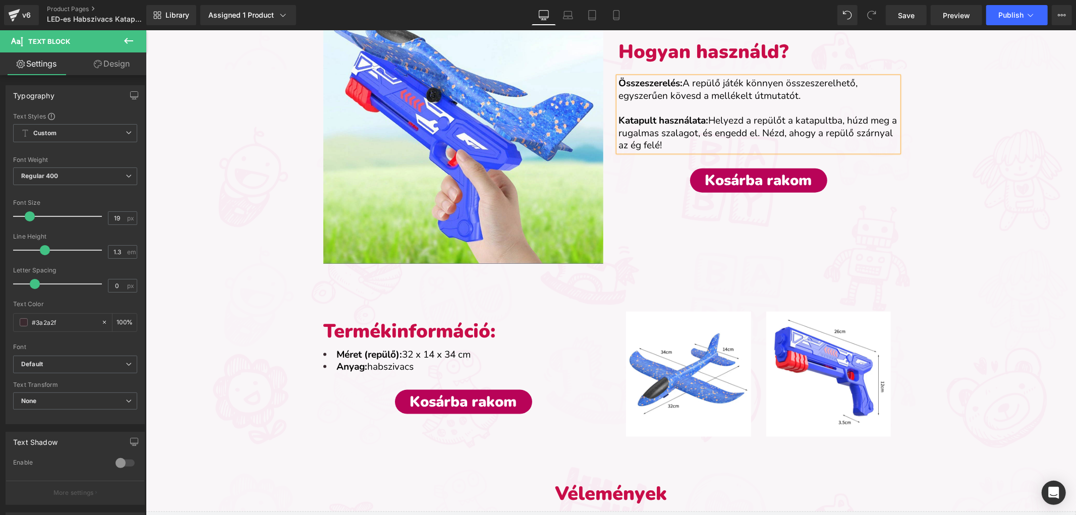
scroll to position [1005, 0]
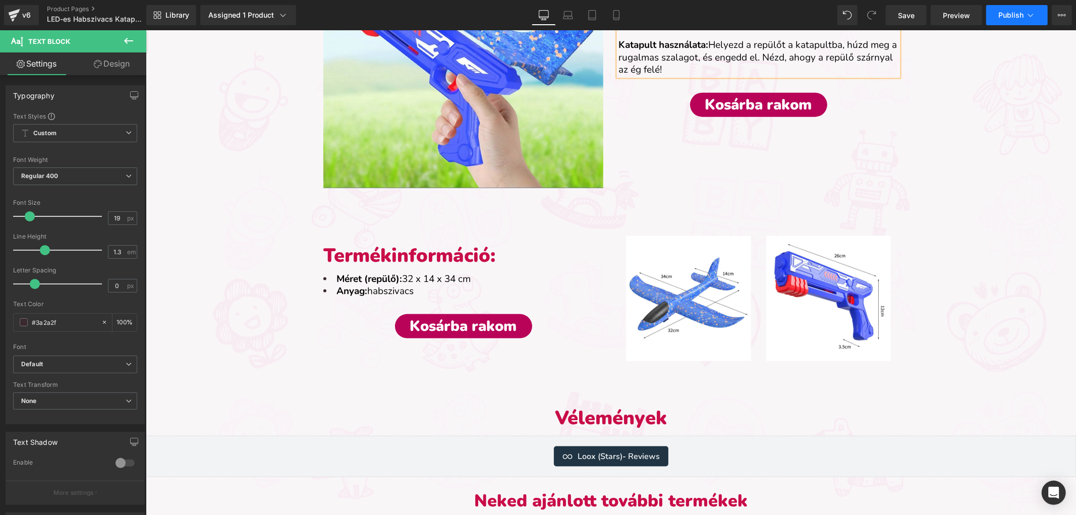
click at [1012, 14] on span "Publish" at bounding box center [1011, 15] width 25 height 8
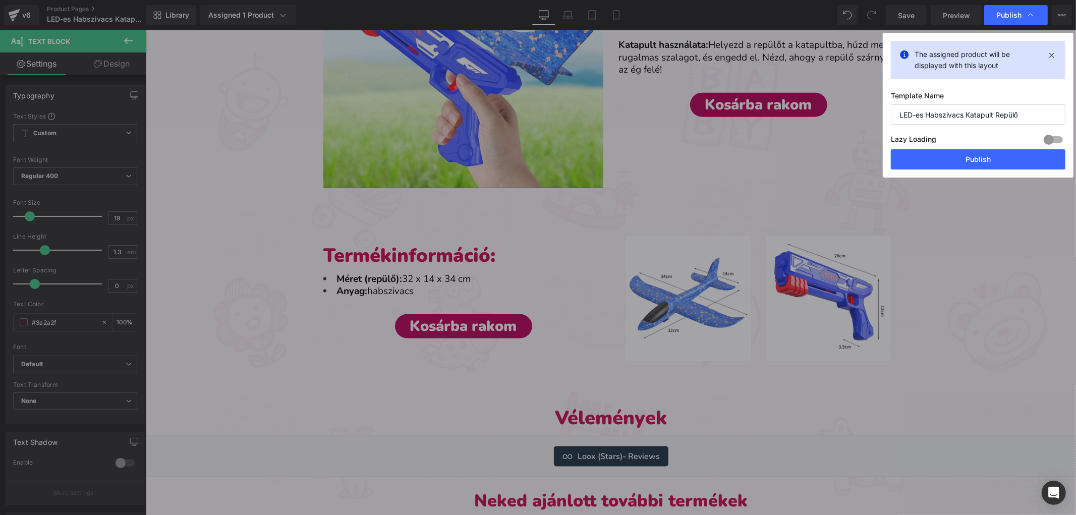
click at [927, 118] on input "LED-es Habszivacs Katapult Repülő" at bounding box center [978, 114] width 175 height 20
drag, startPoint x: 927, startPoint y: 118, endPoint x: 890, endPoint y: 118, distance: 36.3
click at [890, 118] on div "The assigned product will be displayed with this layout Template Name LED-es Ha…" at bounding box center [978, 105] width 191 height 145
type input "Habszivacs Katapult Repülő"
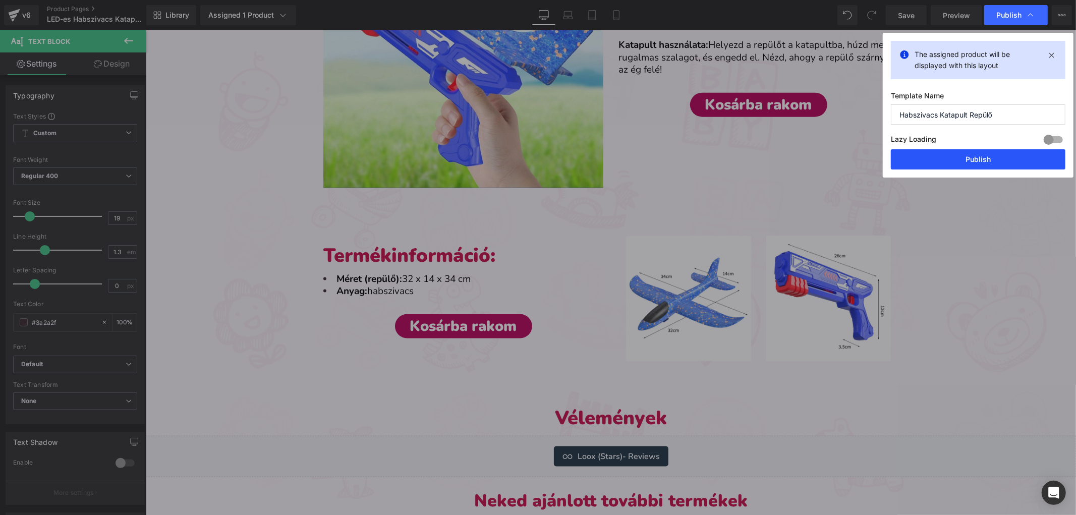
click at [940, 155] on button "Publish" at bounding box center [978, 159] width 175 height 20
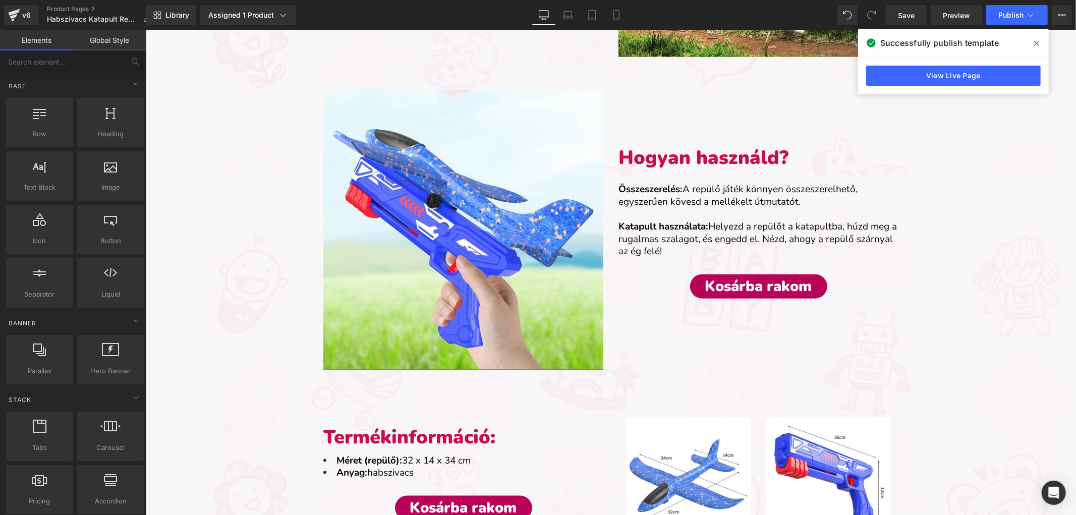
scroll to position [0, 0]
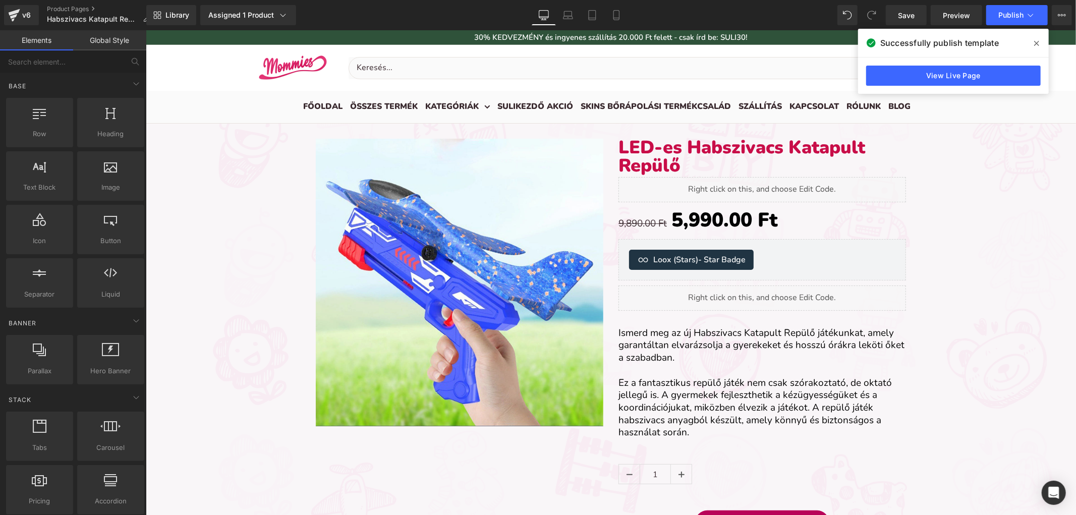
drag, startPoint x: 231, startPoint y: 363, endPoint x: 222, endPoint y: 113, distance: 250.5
click at [22, 10] on div "v6" at bounding box center [26, 15] width 13 height 13
